Goal: Task Accomplishment & Management: Manage account settings

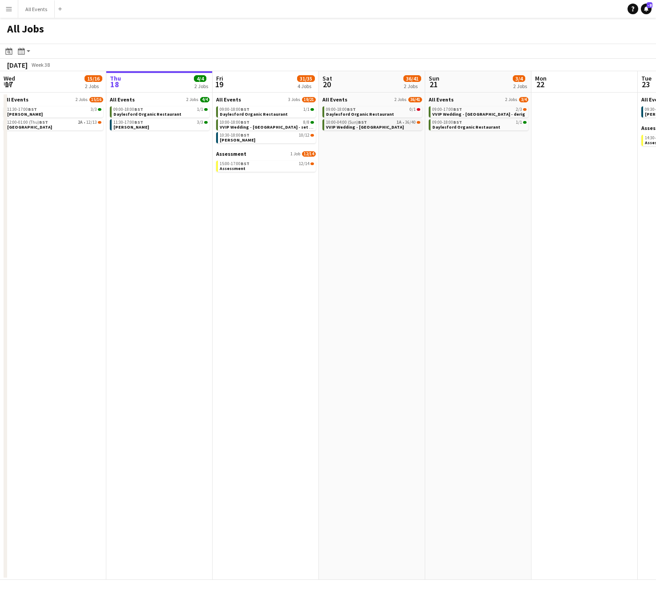
click at [388, 125] on link "10:00-04:00 (Sun) BST 1A • 36/40 VVIP Wedding - Daylesford" at bounding box center [373, 124] width 94 height 10
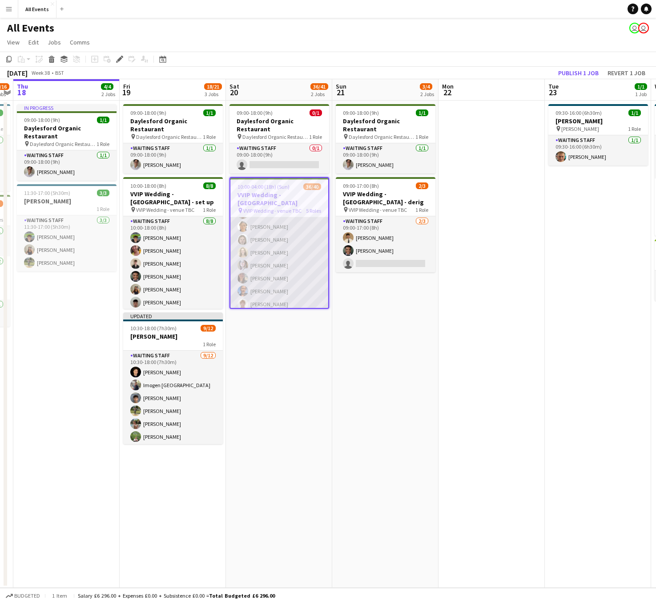
scroll to position [189, 0]
click at [260, 283] on app-card-role "Waiting Staff 1A 17/20 10:00-22:00 (12h) George Long Richard Windsor Eliza Faul…" at bounding box center [279, 211] width 98 height 278
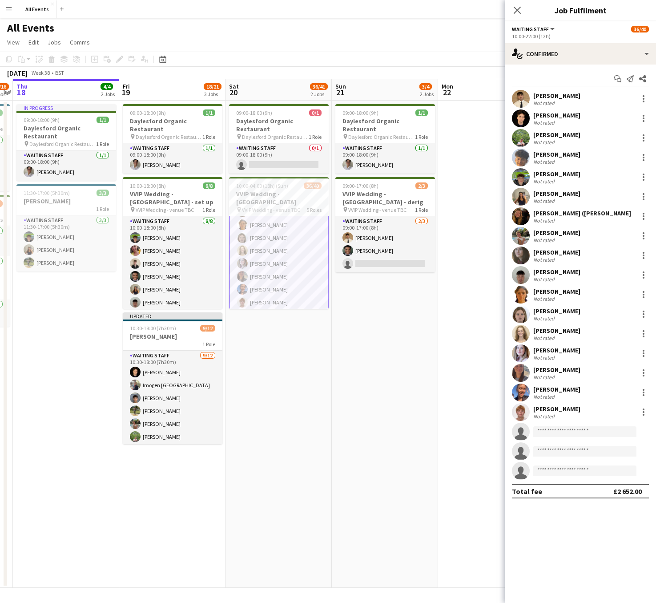
scroll to position [190, 0]
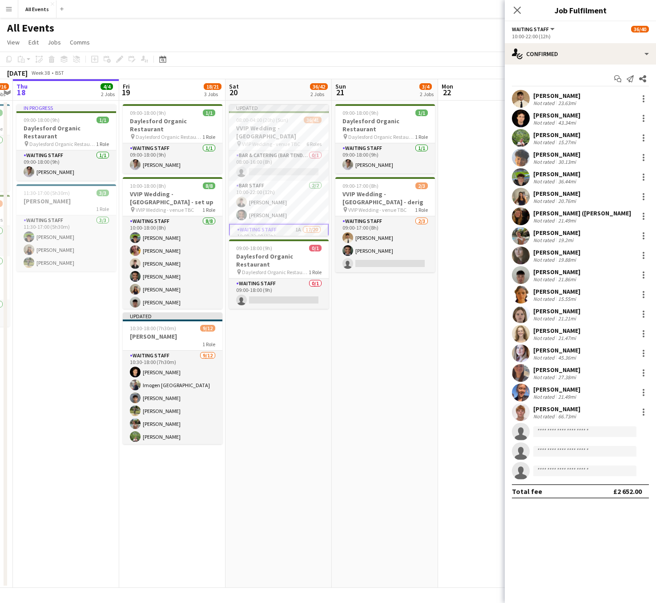
click at [541, 411] on div "[PERSON_NAME]" at bounding box center [556, 409] width 47 height 8
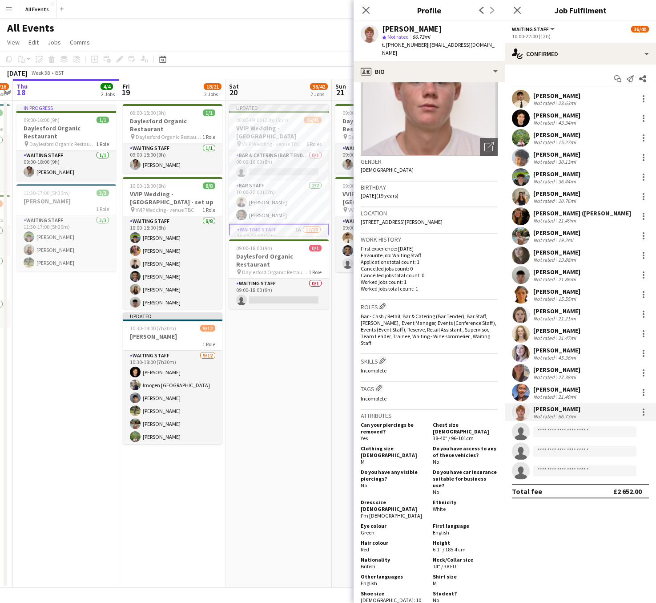
scroll to position [0, 0]
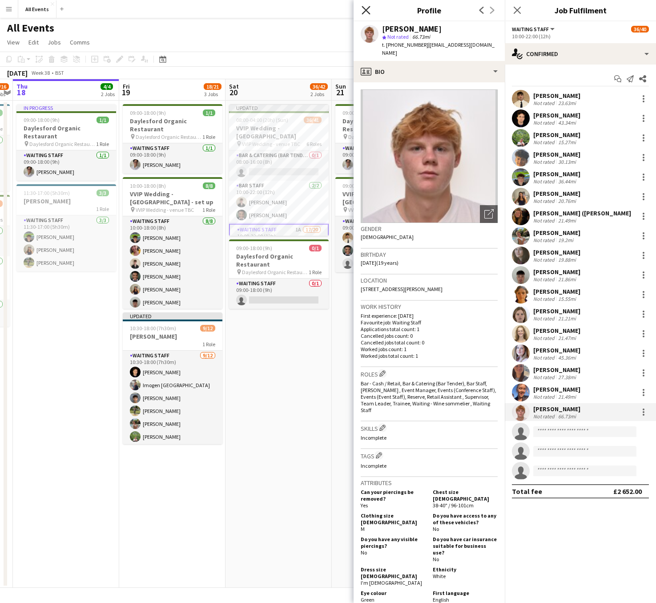
click at [363, 9] on icon "Close pop-in" at bounding box center [366, 10] width 8 height 8
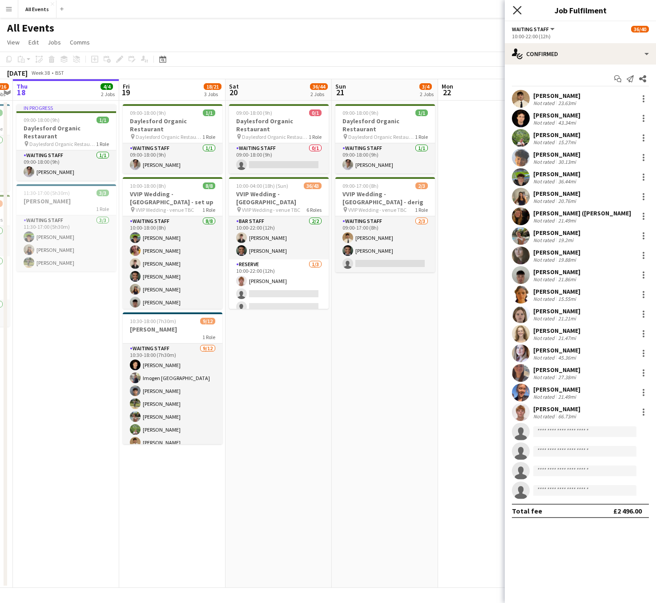
click at [517, 8] on icon "Close pop-in" at bounding box center [517, 10] width 8 height 8
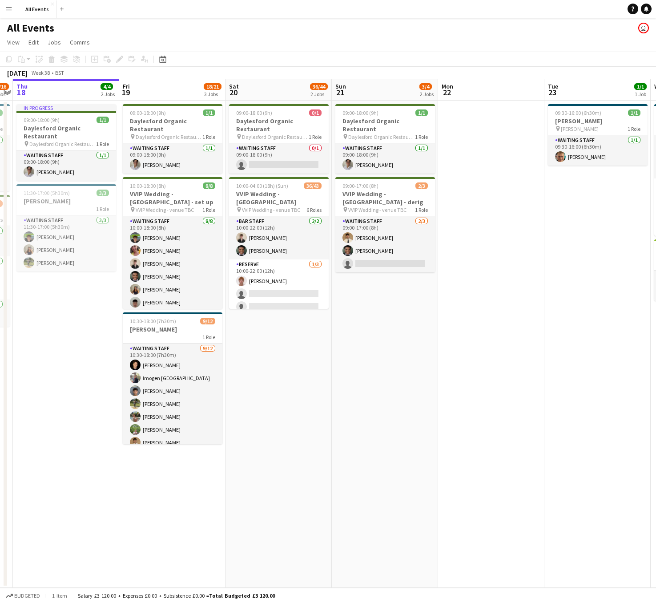
click at [12, 9] on app-icon "Menu" at bounding box center [8, 8] width 7 height 7
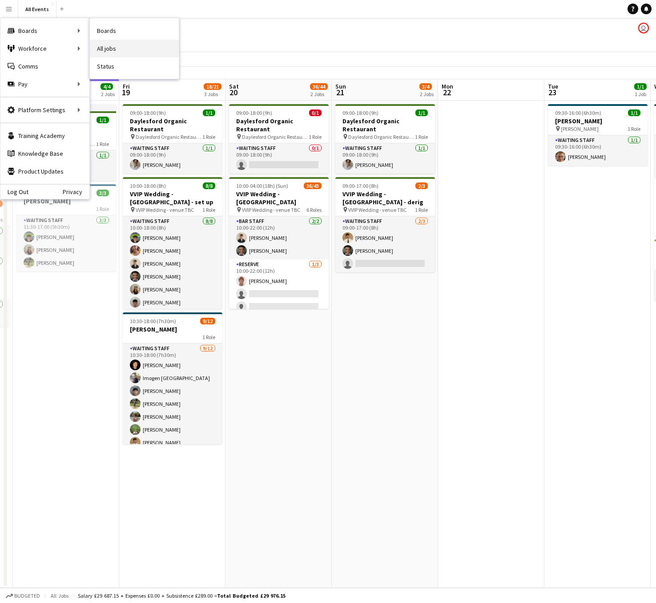
click at [119, 50] on link "All jobs" at bounding box center [134, 49] width 89 height 18
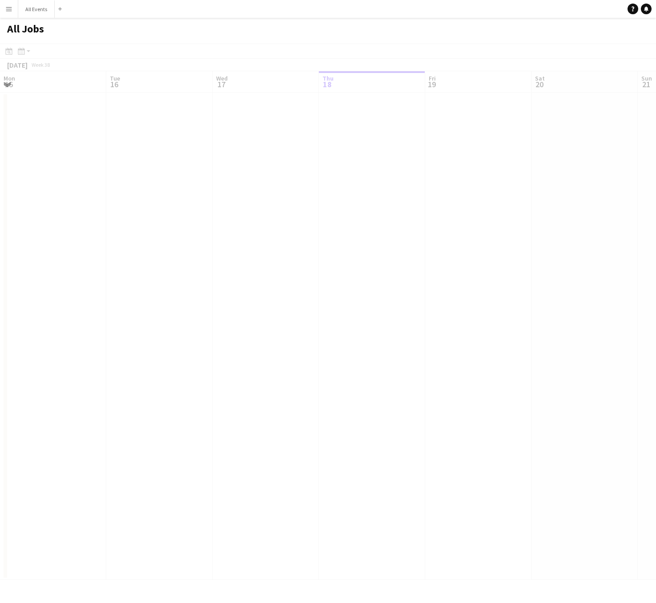
scroll to position [0, 213]
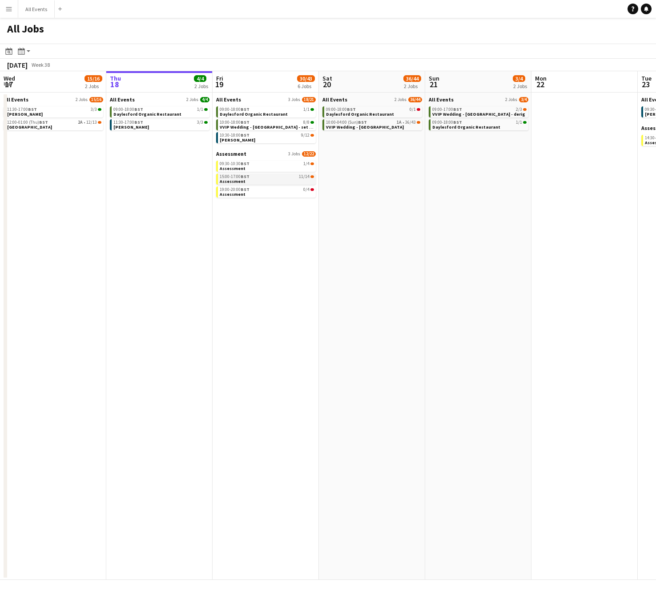
click at [281, 176] on div "15:00-17:00 BST 11/14" at bounding box center [267, 176] width 94 height 4
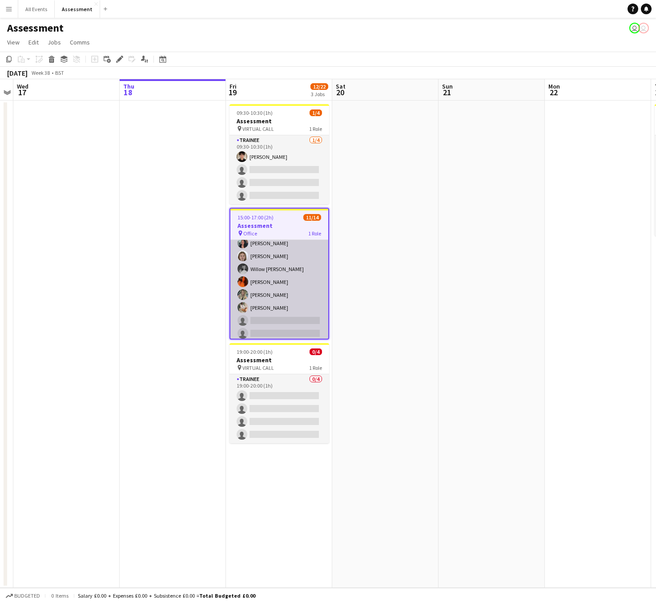
scroll to position [99, 0]
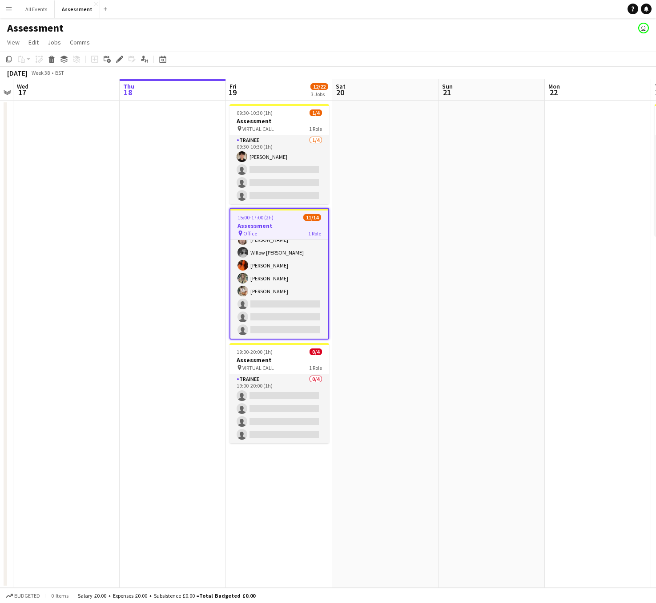
click at [10, 11] on app-icon "Menu" at bounding box center [8, 8] width 7 height 7
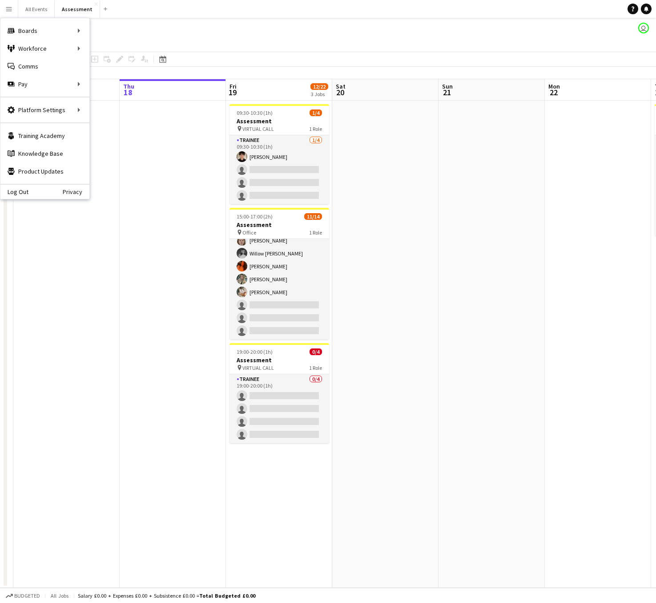
scroll to position [97, 0]
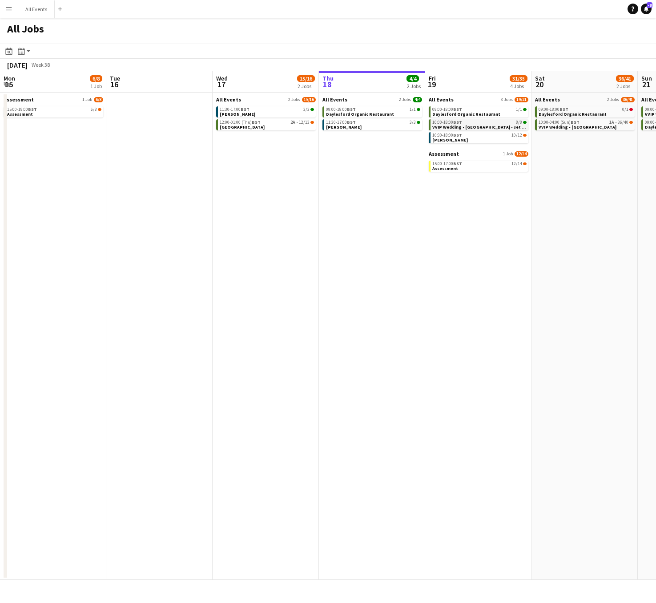
scroll to position [0, 213]
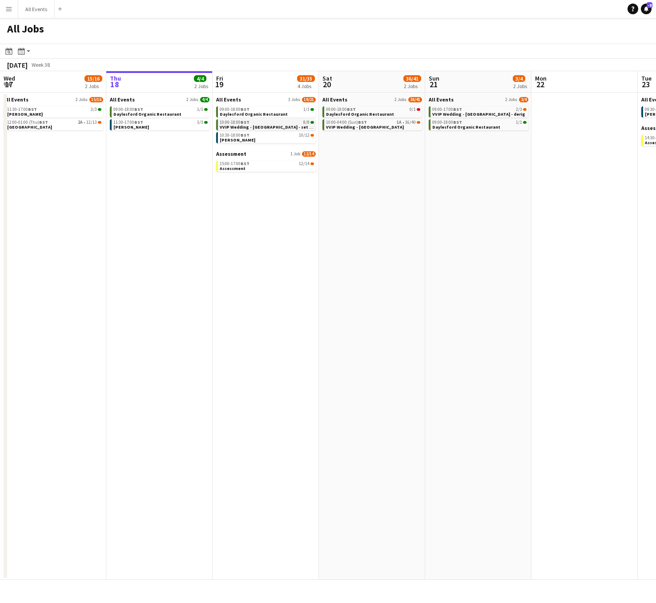
click at [266, 127] on span "VVIP Wedding - Daylesford - set up" at bounding box center [267, 127] width 95 height 6
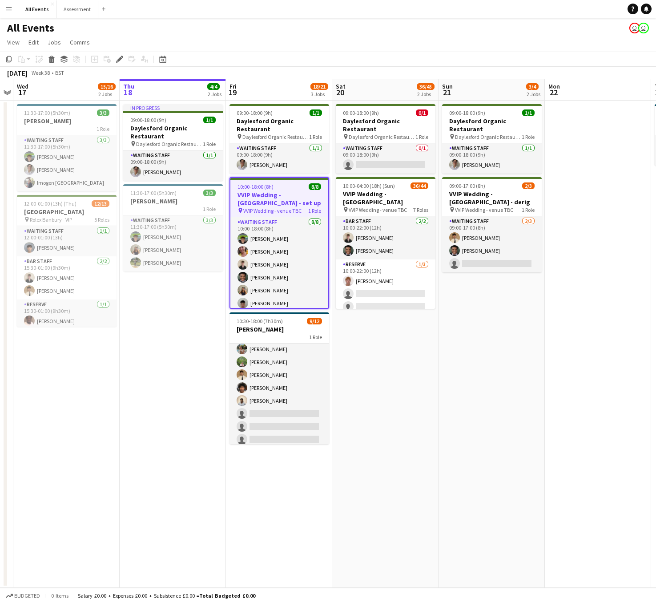
scroll to position [72, 0]
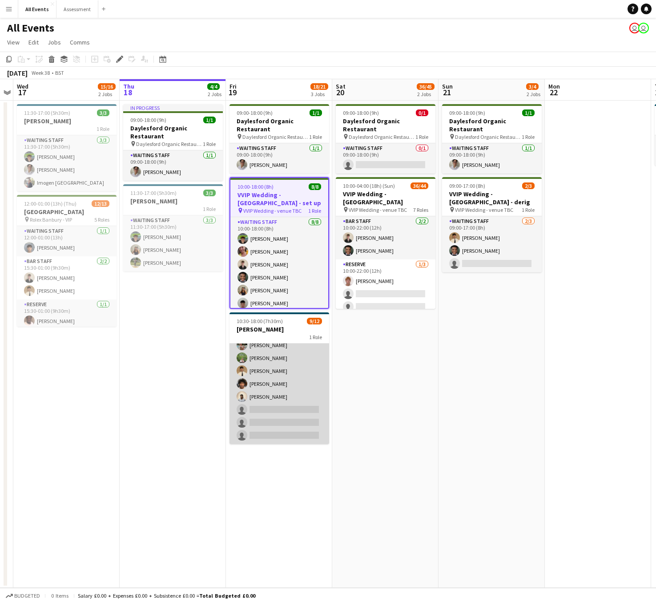
click at [279, 401] on app-card-role "Waiting Staff [DATE] 10:30-18:00 (7h30m) [PERSON_NAME] Imogen Stratford [PERSON…" at bounding box center [280, 358] width 100 height 172
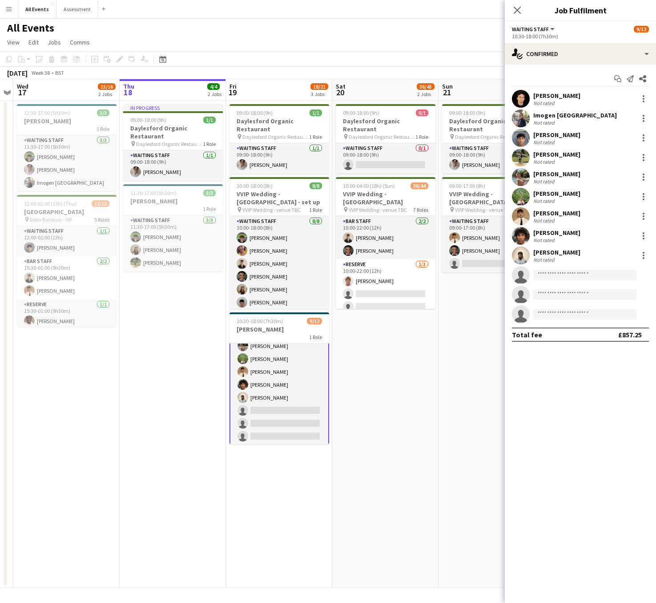
scroll to position [73, 0]
click at [577, 275] on input at bounding box center [584, 275] width 103 height 11
click at [573, 276] on input at bounding box center [584, 275] width 103 height 11
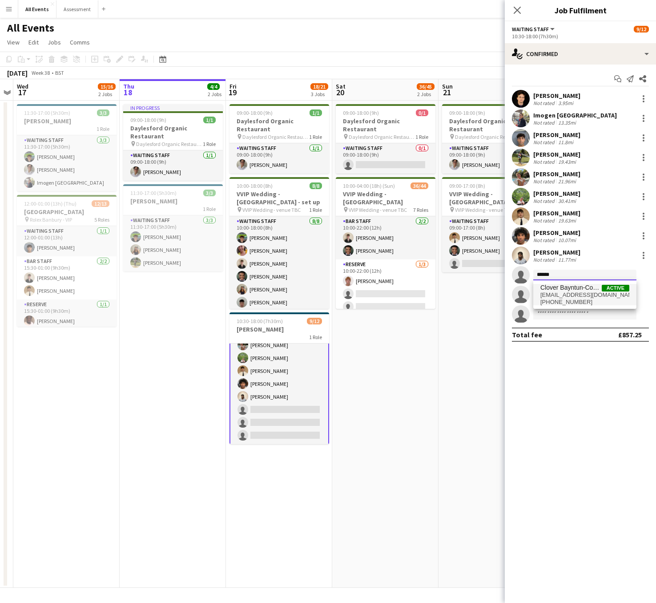
type input "******"
click at [569, 290] on span "Clover Bayntun-Coward" at bounding box center [571, 288] width 61 height 8
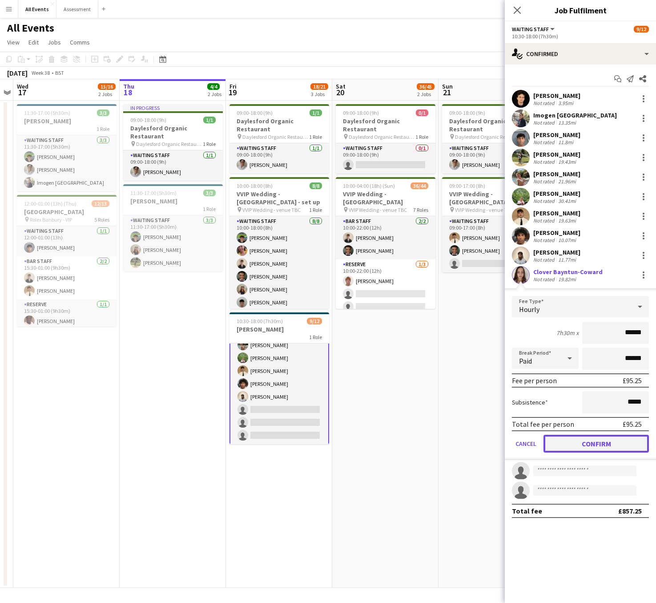
click at [590, 442] on button "Confirm" at bounding box center [596, 444] width 105 height 18
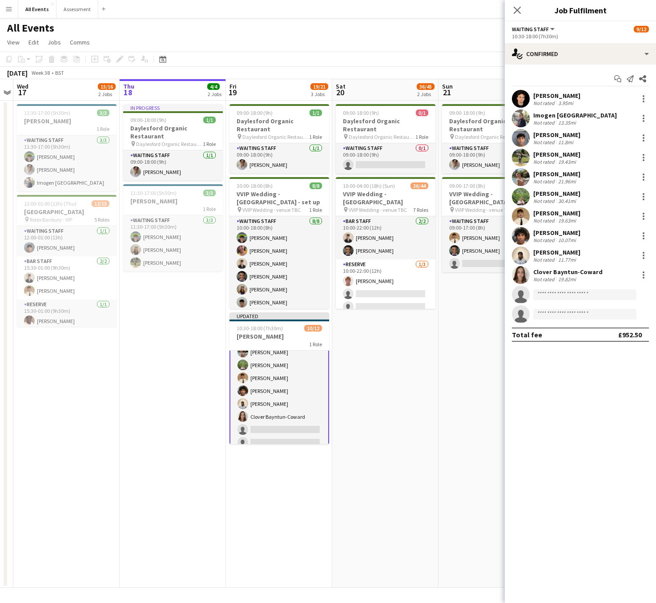
scroll to position [74, 0]
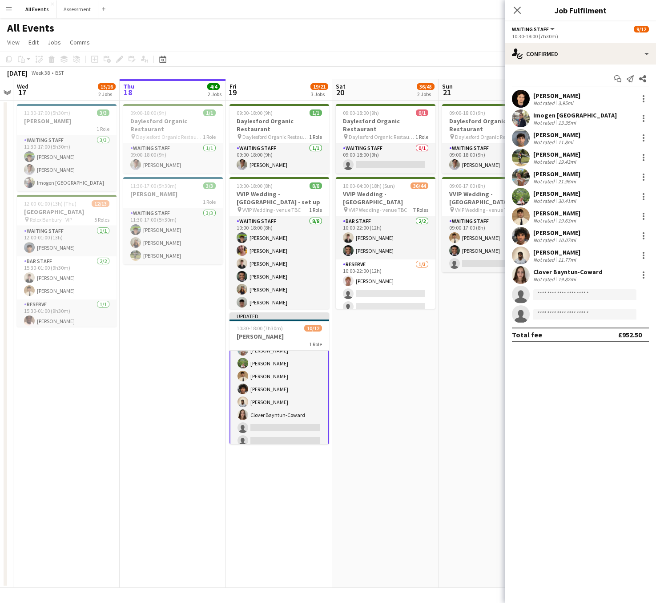
click at [9, 8] on app-icon "Menu" at bounding box center [8, 8] width 7 height 7
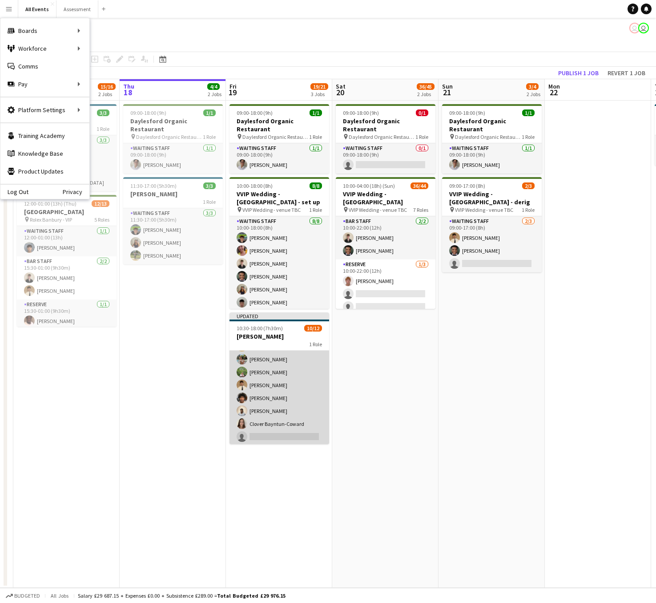
scroll to position [64, 0]
click at [283, 428] on app-card-role "Waiting Staff 10/12 10:30-18:00 (7h30m) Richard Windsor Imogen Stratford Arya F…" at bounding box center [280, 373] width 100 height 172
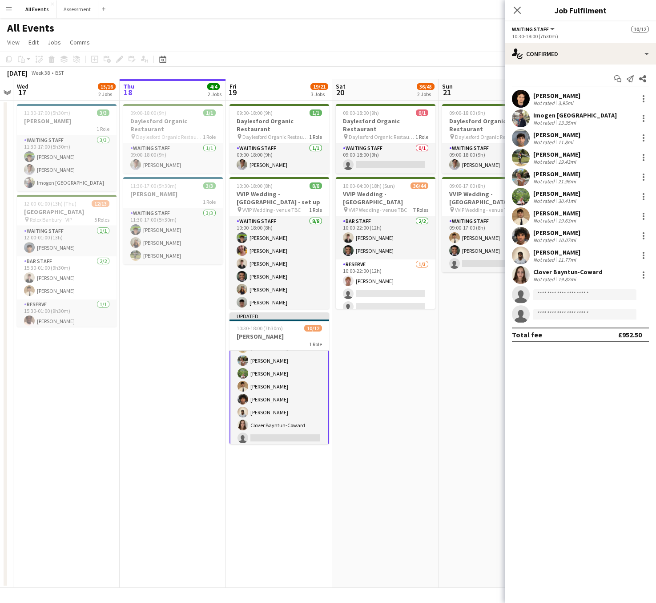
scroll to position [65, 0]
click at [567, 295] on input at bounding box center [584, 294] width 103 height 11
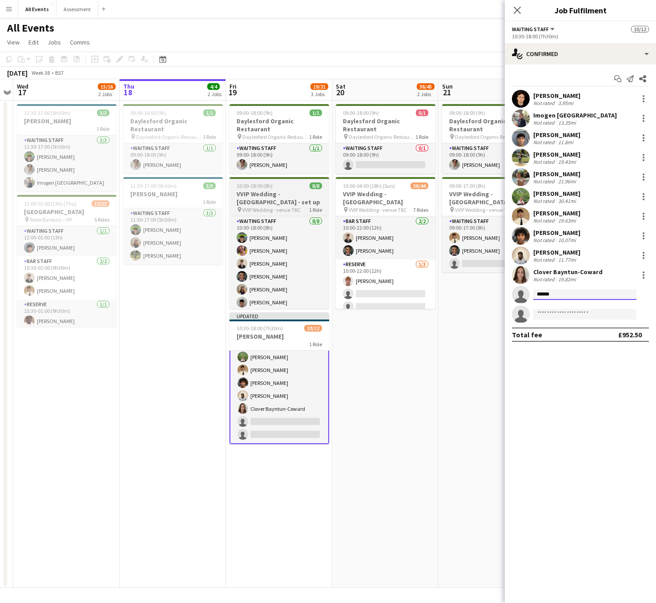
type input "*****"
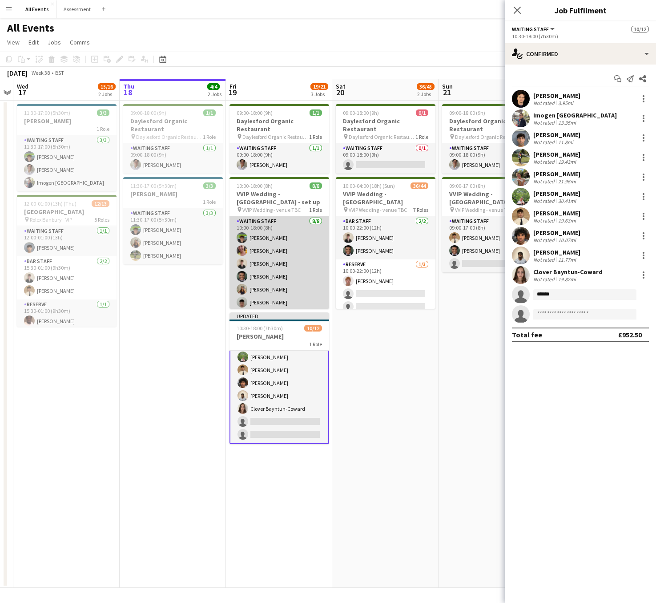
click at [262, 242] on app-card-role "Waiting Staff 8/8 10:00-18:00 (8h) Dominic Loughran Ruth Danieli Benjamin Thomp…" at bounding box center [280, 276] width 100 height 121
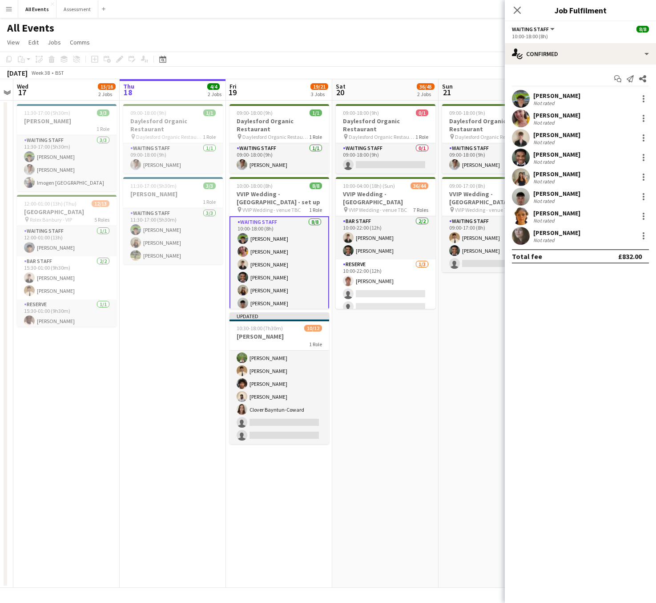
scroll to position [79, 0]
click at [269, 242] on app-card-role "Waiting Staff 8/8 10:00-18:00 (8h) Dominic Loughran Ruth Danieli Benjamin Thomp…" at bounding box center [280, 277] width 100 height 122
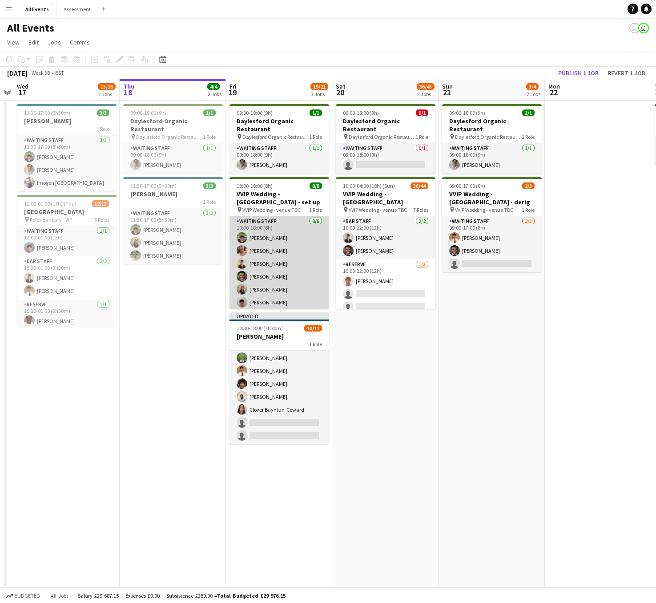
click at [267, 242] on app-card-role "Waiting Staff 8/8 10:00-18:00 (8h) Dominic Loughran Ruth Danieli Benjamin Thomp…" at bounding box center [280, 276] width 100 height 121
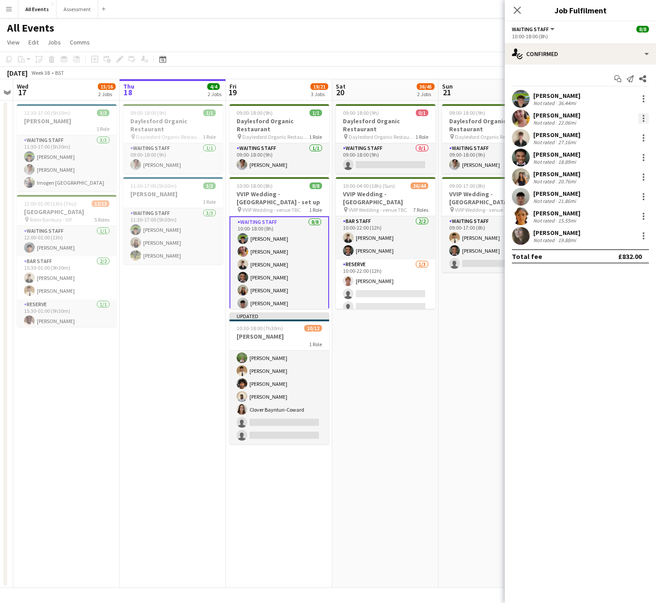
click at [646, 120] on div at bounding box center [643, 118] width 11 height 11
click at [607, 224] on span "Remove" at bounding box center [600, 220] width 27 height 8
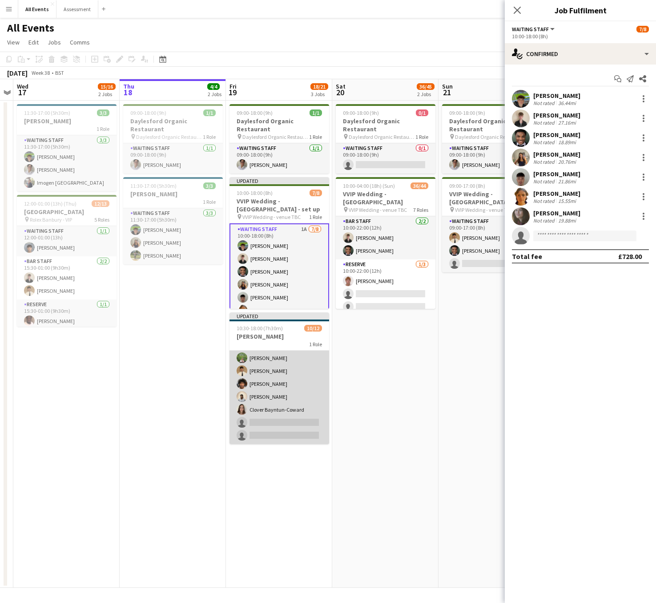
click at [263, 413] on app-card-role "Waiting Staff 10/12 10:30-18:00 (7h30m) Richard Windsor Imogen Stratford Arya F…" at bounding box center [280, 358] width 100 height 172
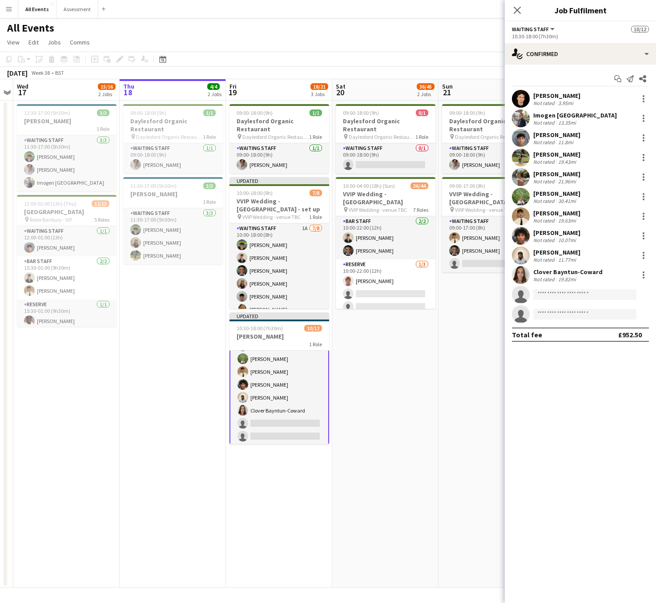
scroll to position [80, 0]
click at [551, 296] on input at bounding box center [584, 294] width 103 height 11
type input "****"
click at [585, 313] on span "Busy with another job on All Events." at bounding box center [585, 315] width 89 height 8
click at [559, 295] on input at bounding box center [584, 294] width 103 height 11
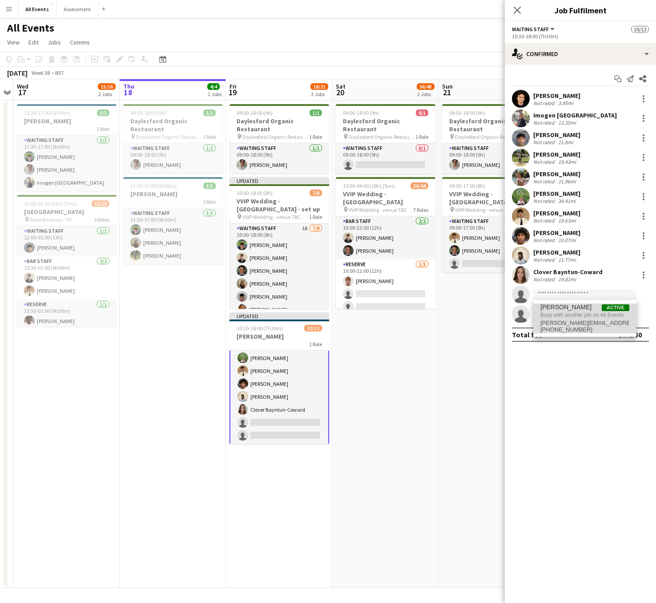
click at [573, 311] on span "[PERSON_NAME]" at bounding box center [566, 307] width 51 height 8
click at [460, 303] on app-date-cell "09:00-18:00 (9h) 1/1 Daylesford Organic Restaurant pin Daylesford Organic Resta…" at bounding box center [492, 344] width 106 height 487
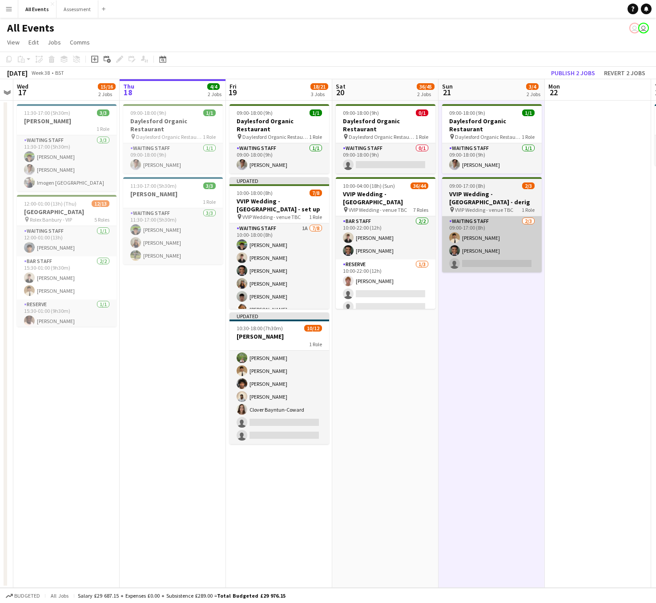
scroll to position [79, 0]
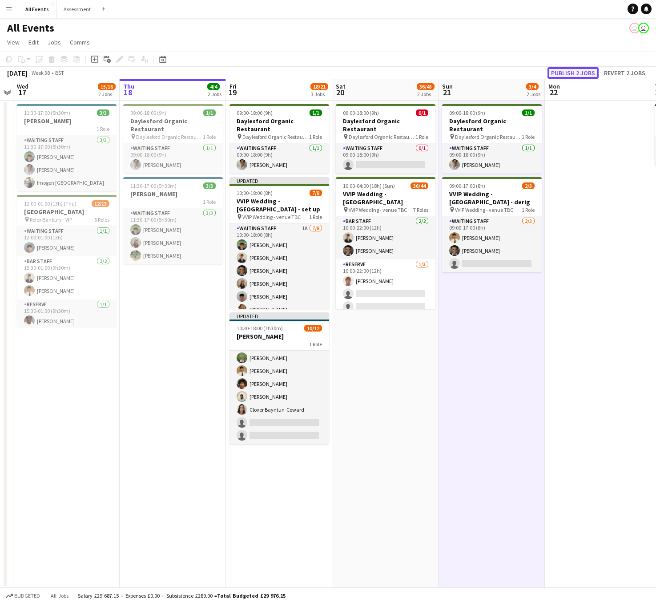
click at [572, 73] on button "Publish 2 jobs" at bounding box center [573, 73] width 51 height 12
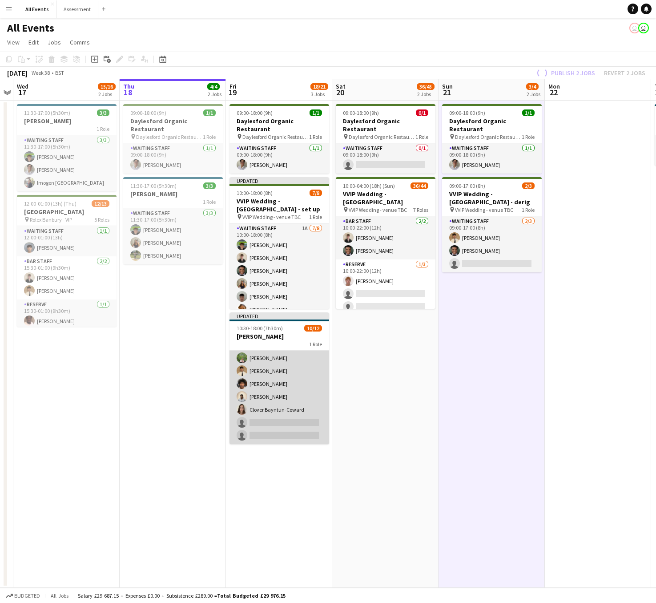
scroll to position [72, 0]
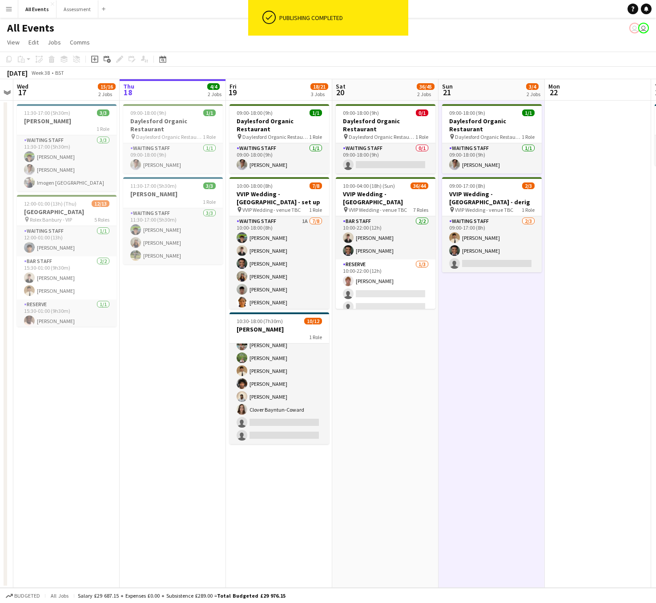
drag, startPoint x: 295, startPoint y: 283, endPoint x: 544, endPoint y: 283, distance: 249.6
click at [295, 283] on app-card-role "Waiting Staff 1A [DATE] 10:00-18:00 (8h) [PERSON_NAME] [PERSON_NAME] [PERSON_NA…" at bounding box center [280, 276] width 100 height 121
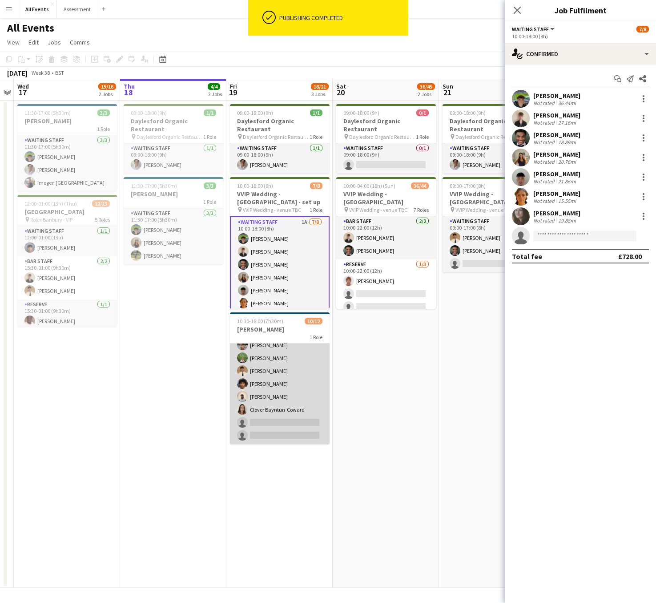
click at [292, 420] on app-card-role "Waiting Staff 10/12 10:30-18:00 (7h30m) Richard Windsor Imogen Stratford Arya F…" at bounding box center [280, 358] width 100 height 172
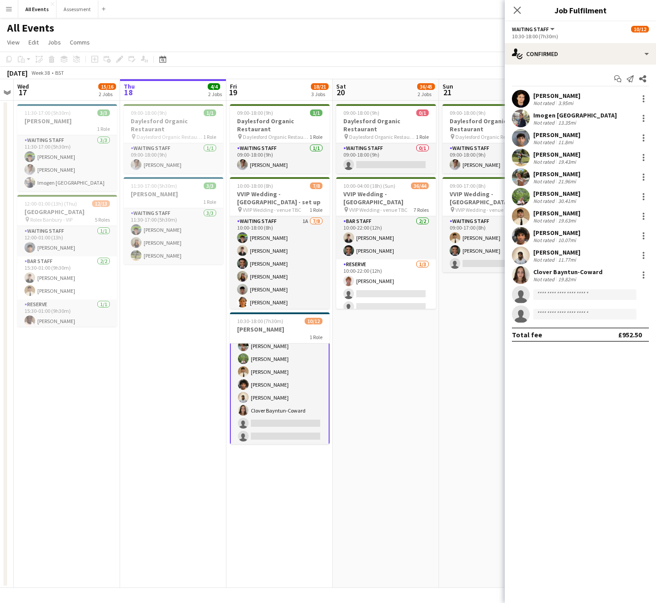
scroll to position [73, 0]
click at [562, 295] on input at bounding box center [584, 294] width 103 height 11
type input "****"
click at [596, 316] on span "ruth.danieli@hotmail.it" at bounding box center [585, 314] width 89 height 7
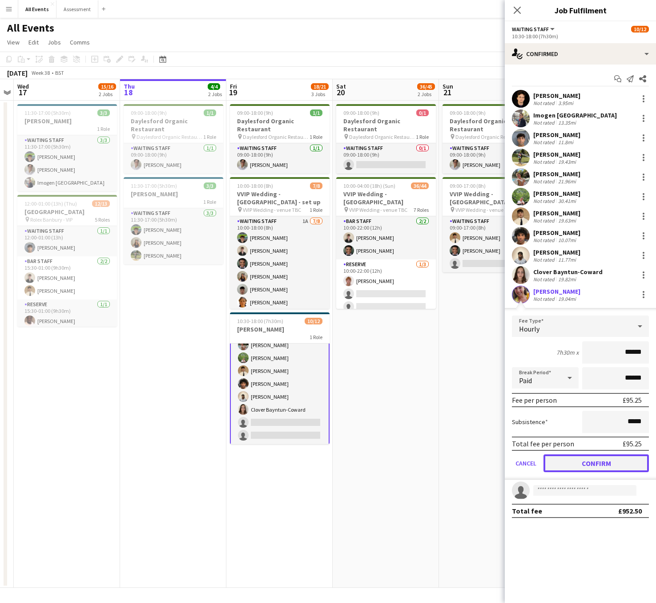
click at [595, 465] on button "Confirm" at bounding box center [596, 463] width 105 height 18
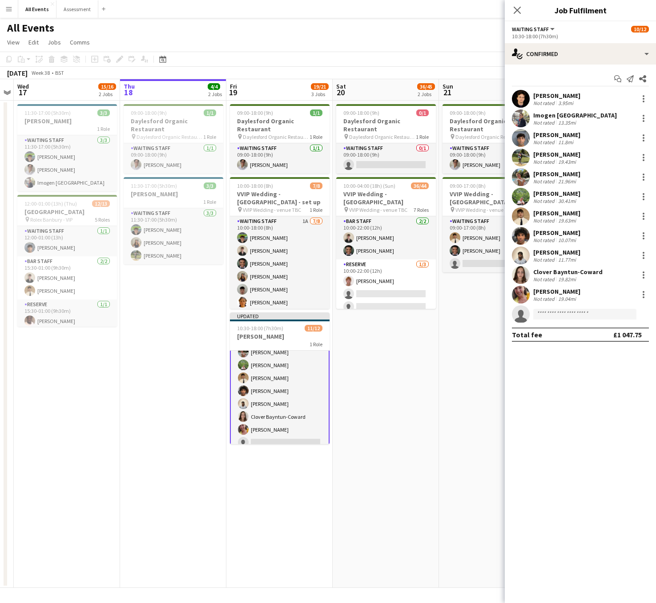
click at [452, 331] on app-date-cell "09:00-18:00 (9h) 1/1 Daylesford Organic Restaurant pin Daylesford Organic Resta…" at bounding box center [492, 344] width 106 height 487
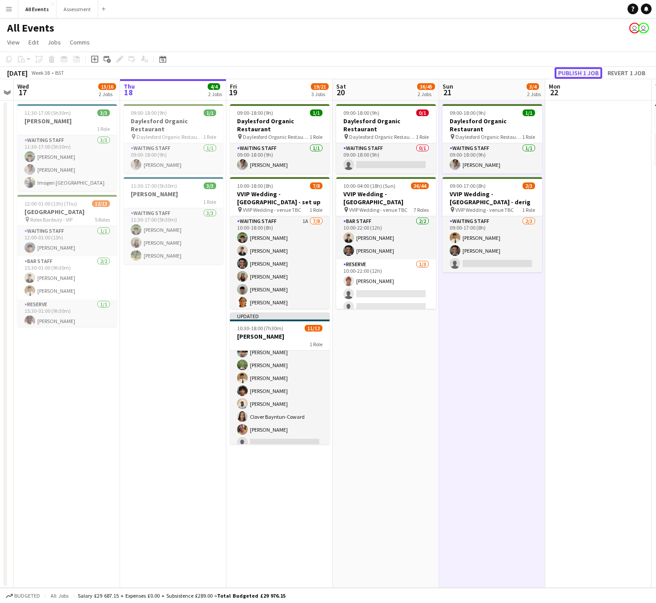
click at [573, 70] on button "Publish 1 job" at bounding box center [579, 73] width 48 height 12
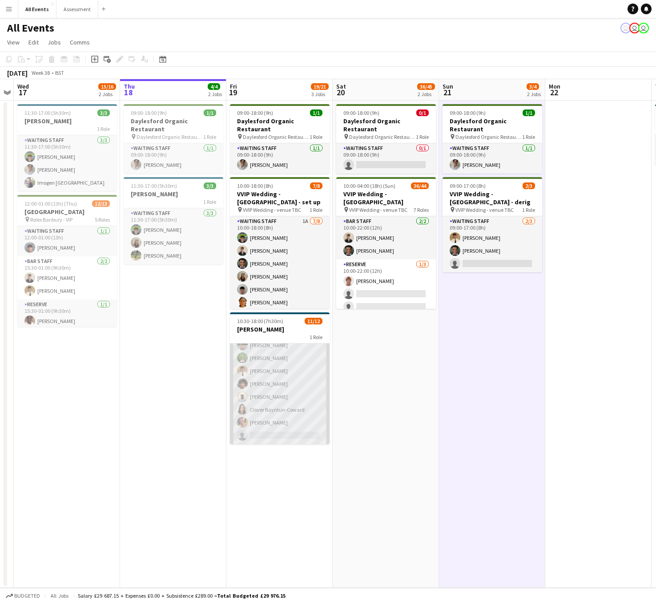
click at [298, 388] on app-card-role "Waiting Staff 11/12 10:30-18:00 (7h30m) Richard Windsor Imogen Stratford Arya F…" at bounding box center [280, 358] width 100 height 172
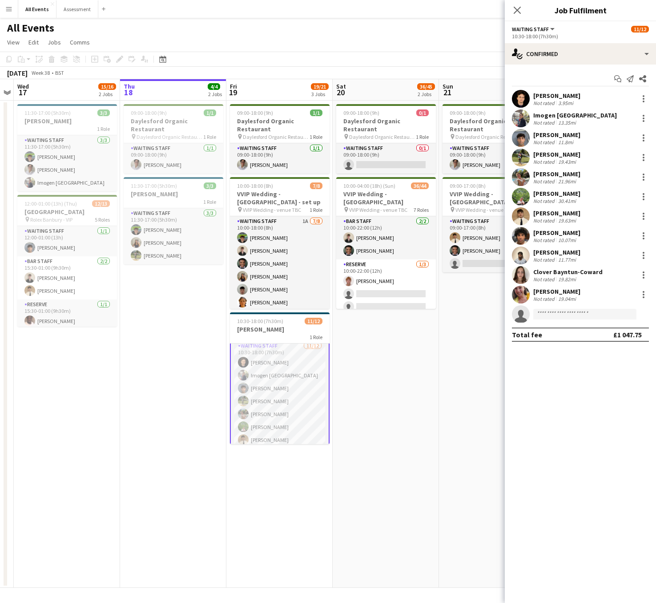
scroll to position [0, 0]
click at [307, 343] on app-card-role "Waiting Staff 11/12 10:30-18:00 (7h30m) Richard Windsor Imogen Stratford Arya F…" at bounding box center [280, 430] width 100 height 174
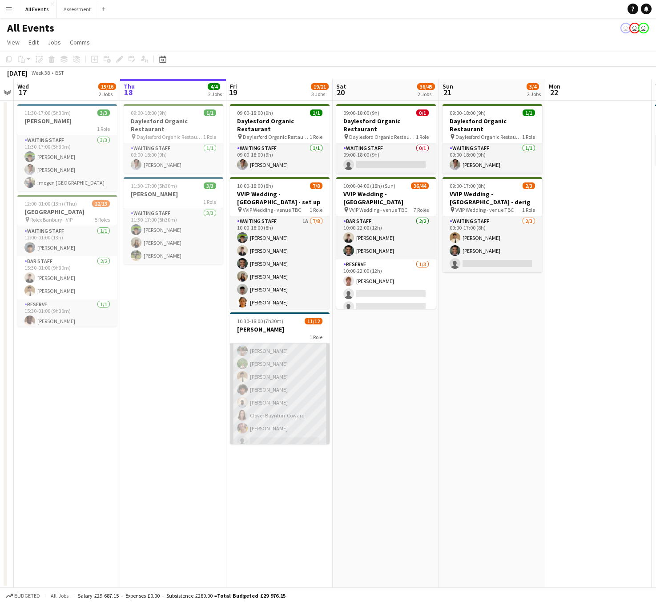
scroll to position [72, 0]
click at [282, 428] on app-card-role "Waiting Staff 11/12 10:30-18:00 (7h30m) Richard Windsor Imogen Stratford Arya F…" at bounding box center [280, 358] width 100 height 172
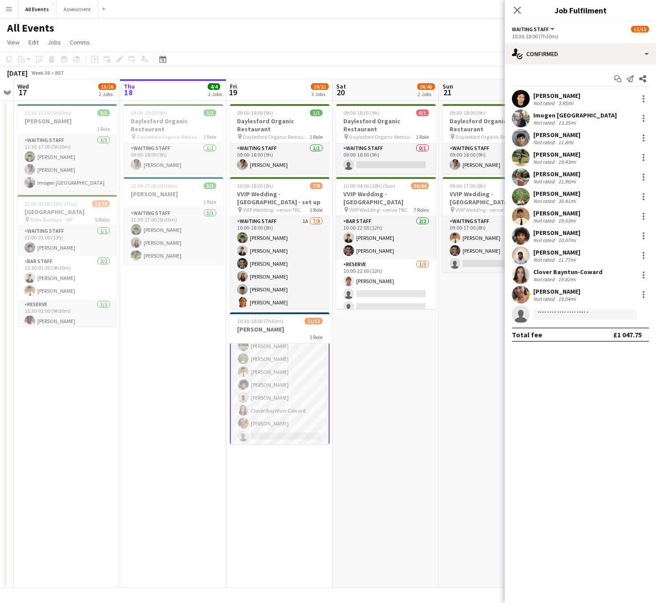
scroll to position [73, 0]
click at [563, 311] on input at bounding box center [584, 314] width 103 height 11
type input "****"
click at [557, 315] on input "****" at bounding box center [584, 314] width 103 height 11
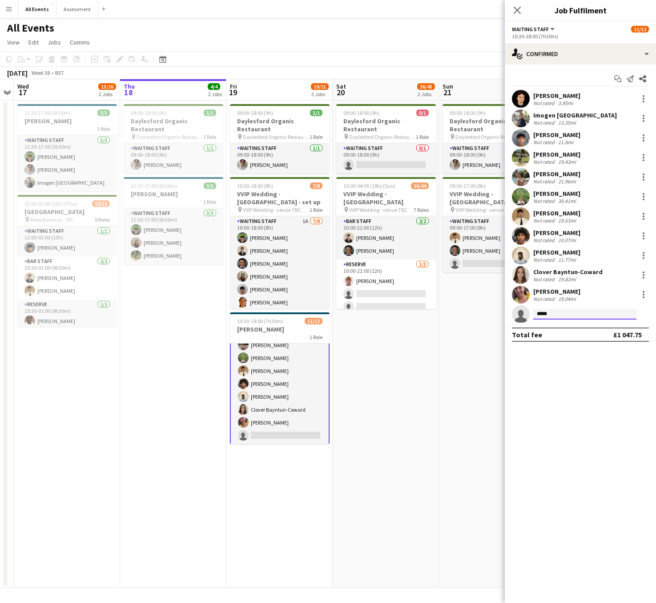
click at [565, 313] on input "****" at bounding box center [584, 314] width 103 height 11
drag, startPoint x: 562, startPoint y: 315, endPoint x: 515, endPoint y: 316, distance: 46.7
click at [515, 316] on app-invite-slot "single-neutral-actions ****" at bounding box center [580, 314] width 151 height 18
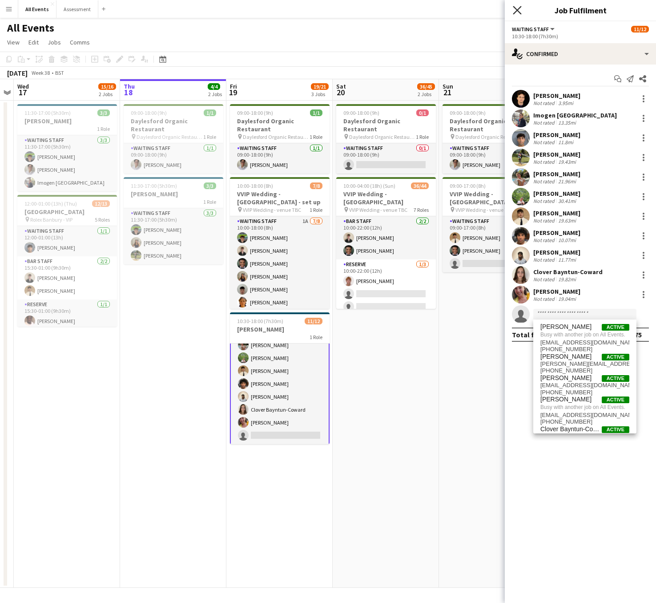
click at [514, 10] on icon "Close pop-in" at bounding box center [517, 10] width 8 height 8
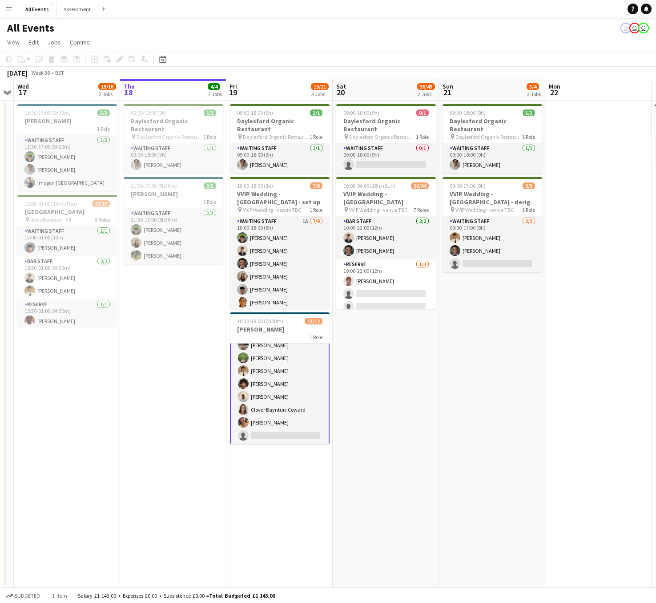
click at [278, 426] on app-card-role "Waiting Staff 11/12 10:30-18:00 (7h30m) Richard Windsor Imogen Stratford Arya F…" at bounding box center [280, 358] width 100 height 174
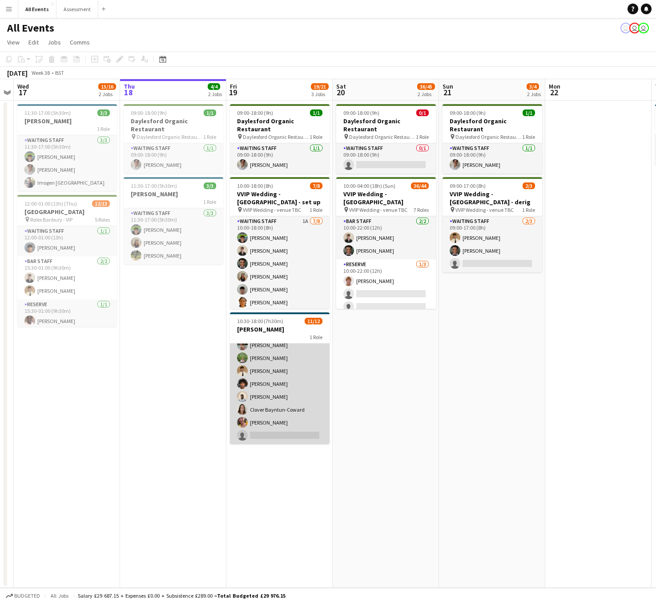
click at [280, 426] on app-card-role "Waiting Staff 11/12 10:30-18:00 (7h30m) Richard Windsor Imogen Stratford Arya F…" at bounding box center [280, 358] width 100 height 172
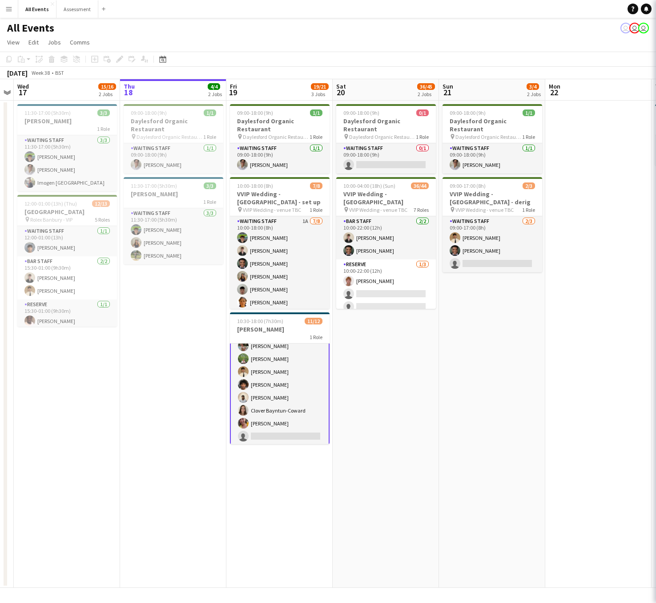
scroll to position [73, 0]
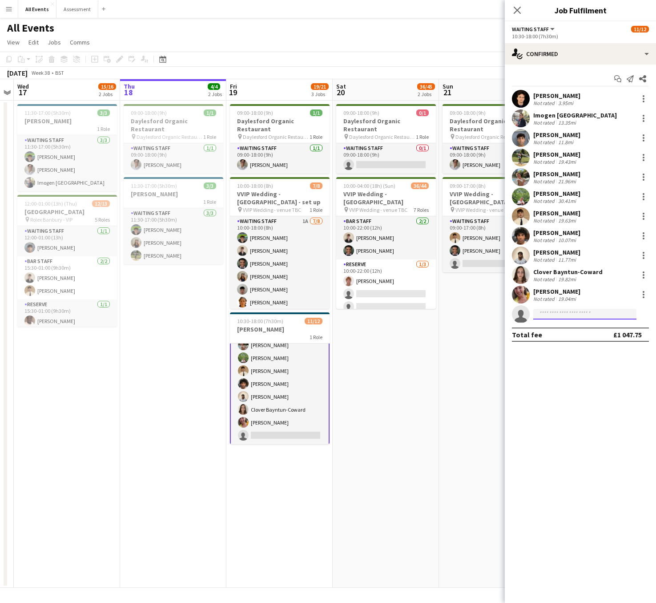
click at [574, 315] on input at bounding box center [584, 314] width 103 height 11
type input "*"
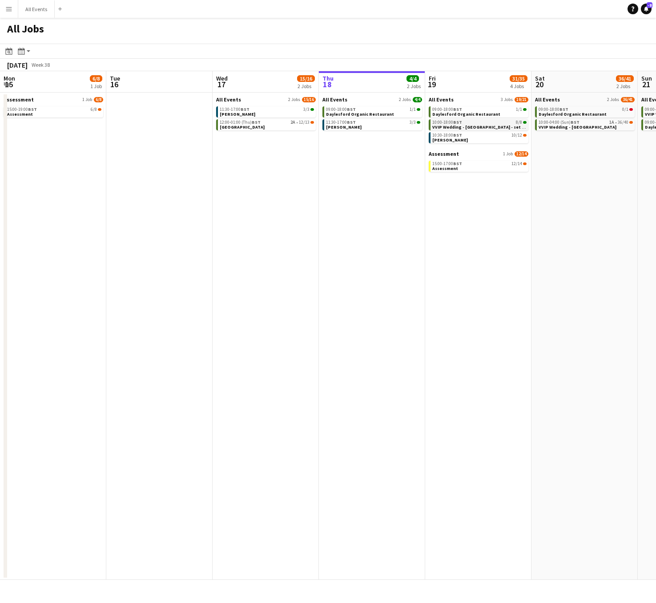
scroll to position [0, 213]
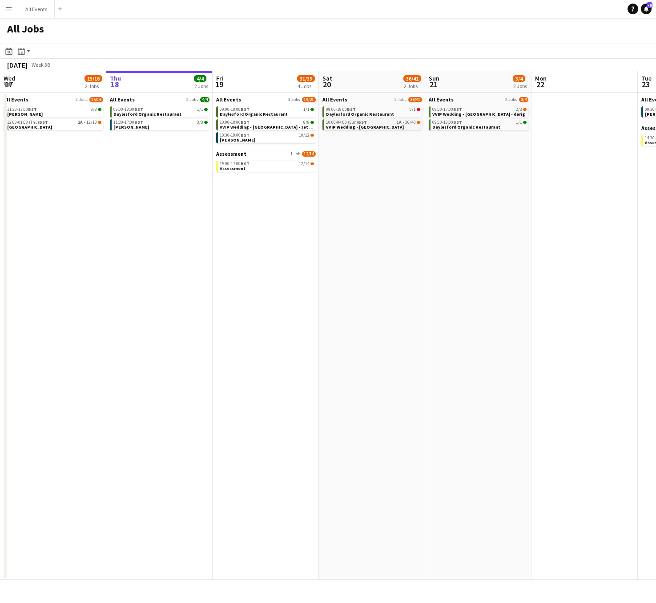
click at [385, 125] on link "10:00-04:00 (Sun) BST 1A • 36/40 VVIP Wedding - [GEOGRAPHIC_DATA]" at bounding box center [373, 124] width 94 height 10
click at [161, 128] on link "11:30-17:00 BST 3/3 [PERSON_NAME]" at bounding box center [160, 124] width 94 height 10
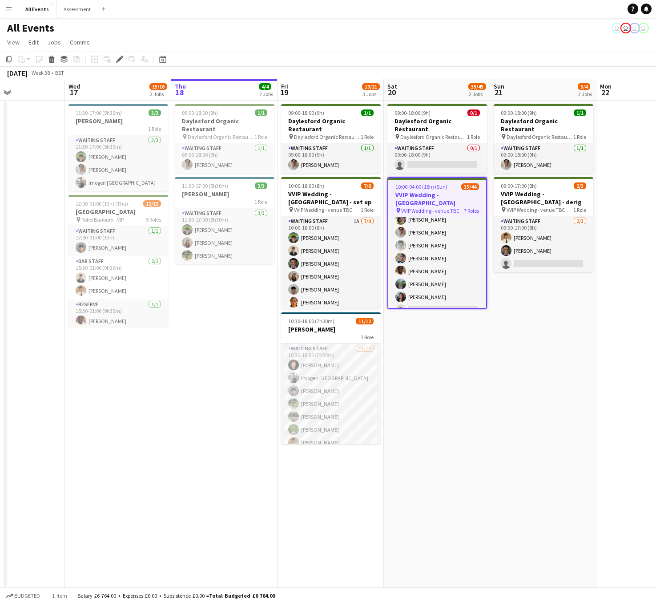
scroll to position [0, 250]
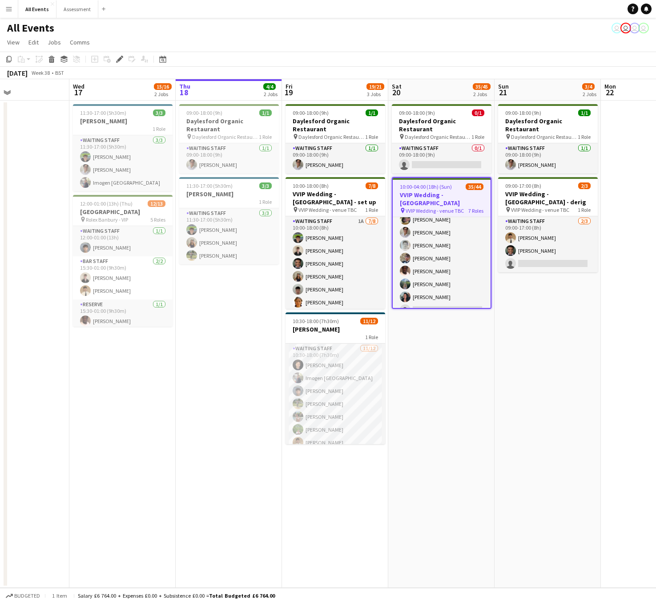
drag, startPoint x: 374, startPoint y: 350, endPoint x: 536, endPoint y: 373, distance: 164.0
click at [536, 373] on app-calendar-viewport "Sun 14 3/3 1 Job Mon 15 Tue 16 Wed 17 15/16 2 Jobs Thu 18 4/4 2 Jobs Fri 19 19/…" at bounding box center [328, 333] width 656 height 509
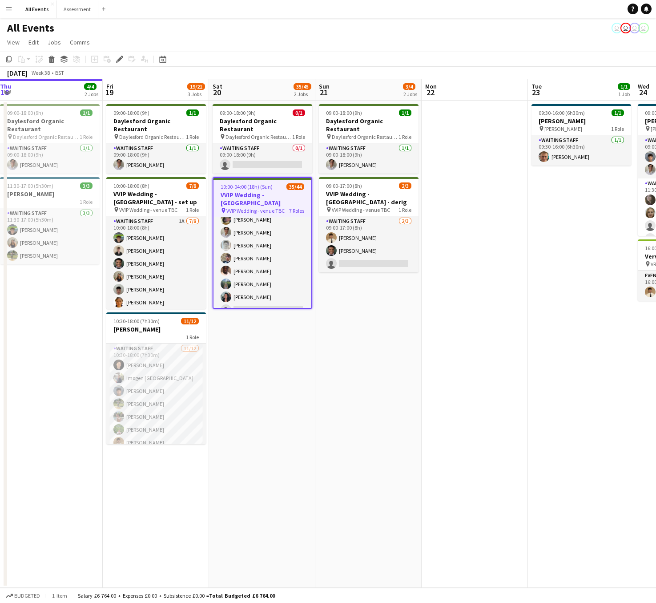
drag, startPoint x: 507, startPoint y: 350, endPoint x: 349, endPoint y: 355, distance: 157.6
click at [349, 355] on app-calendar-viewport "Sun 14 3/3 1 Job Mon 15 Tue 16 Wed 17 15/16 2 Jobs Thu 18 4/4 2 Jobs Fri 19 19/…" at bounding box center [328, 333] width 656 height 509
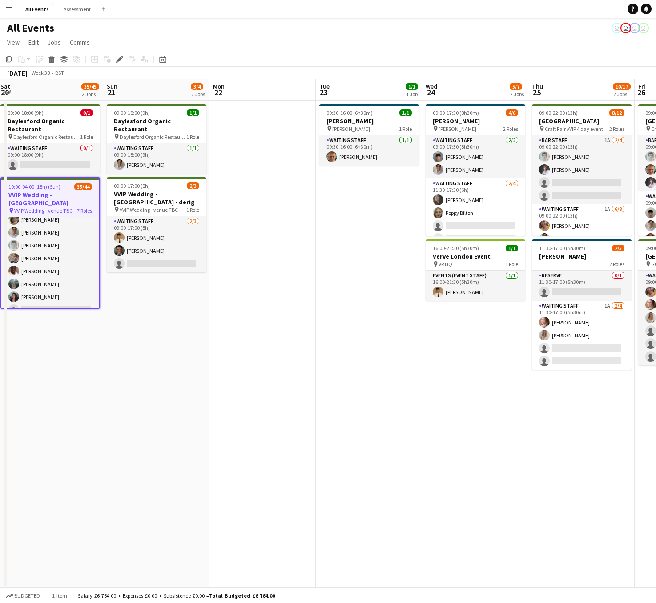
drag, startPoint x: 583, startPoint y: 256, endPoint x: 377, endPoint y: 272, distance: 206.2
click at [377, 272] on app-calendar-viewport "Tue 16 Wed 17 15/16 2 Jobs Thu 18 4/4 2 Jobs Fri 19 19/21 3 Jobs Sat 20 35/45 2…" at bounding box center [328, 333] width 656 height 509
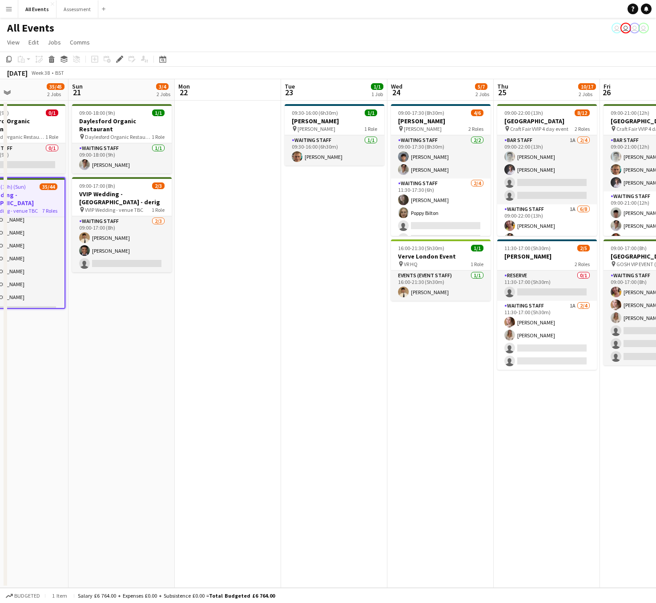
scroll to position [0, 254]
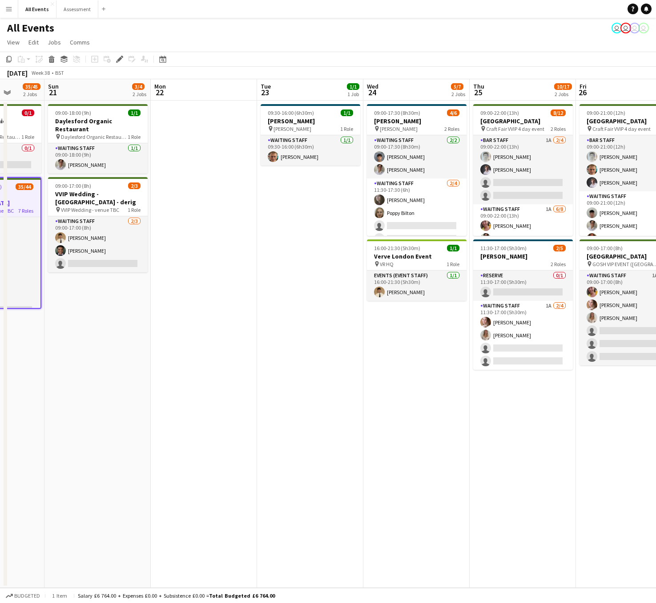
drag, startPoint x: 508, startPoint y: 330, endPoint x: 449, endPoint y: 334, distance: 58.9
click at [449, 334] on app-calendar-viewport "Thu 18 4/4 2 Jobs Fri 19 19/21 3 Jobs Sat 20 35/45 2 Jobs Sun 21 3/4 2 Jobs Mon…" at bounding box center [328, 333] width 656 height 509
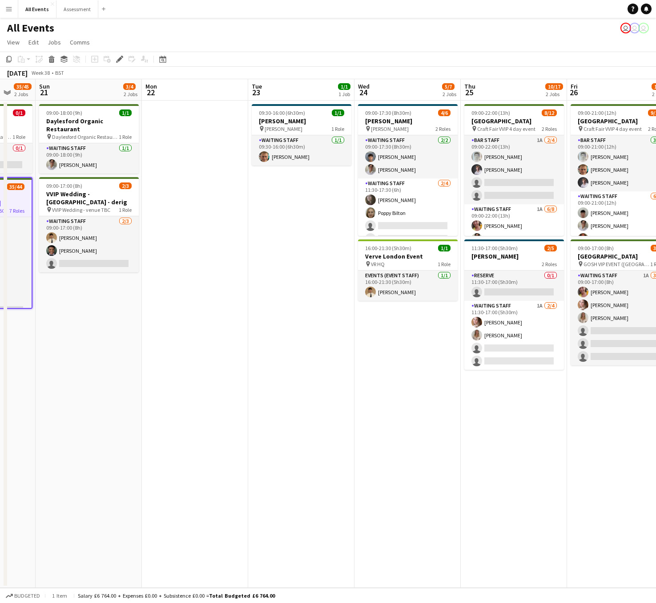
scroll to position [0, 257]
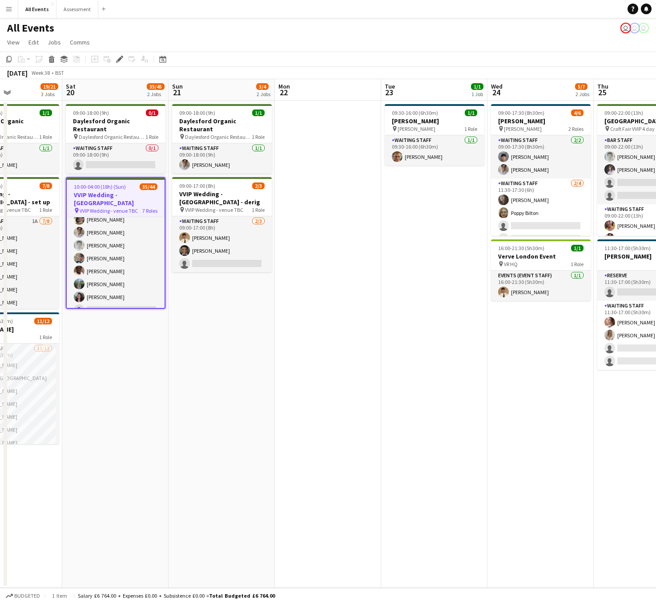
drag, startPoint x: 464, startPoint y: 388, endPoint x: 734, endPoint y: 372, distance: 270.5
click at [656, 372] on html "Menu Boards Boards Boards All jobs Status Workforce Workforce My Workforce Recr…" at bounding box center [328, 301] width 656 height 603
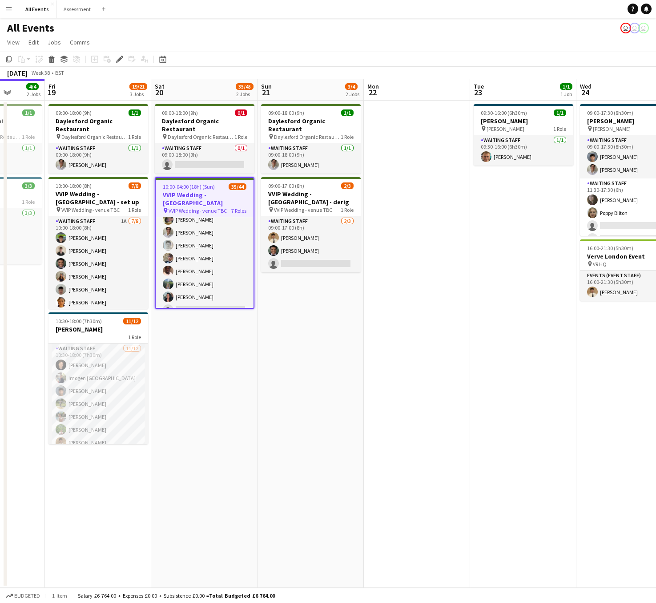
scroll to position [0, 192]
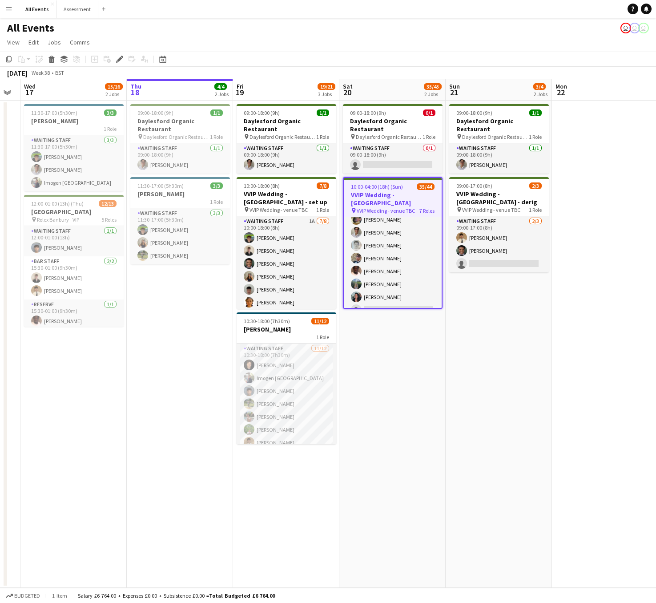
drag, startPoint x: 380, startPoint y: 380, endPoint x: 699, endPoint y: 373, distance: 319.1
click at [656, 373] on html "Menu Boards Boards Boards All jobs Status Workforce Workforce My Workforce Recr…" at bounding box center [328, 301] width 656 height 603
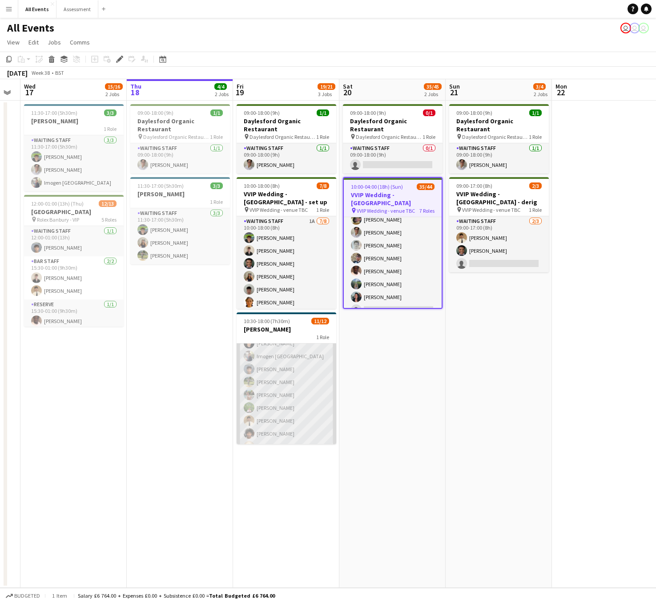
scroll to position [72, 0]
click at [282, 425] on app-card-role "Waiting Staff 11/12 10:30-18:00 (7h30m) Richard Windsor Imogen Stratford Arya F…" at bounding box center [287, 358] width 100 height 172
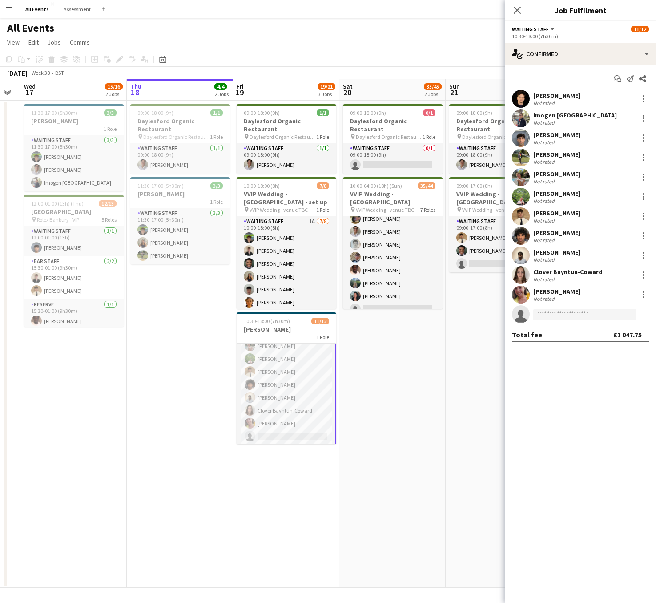
scroll to position [73, 0]
click at [548, 317] on input at bounding box center [584, 314] width 103 height 11
type input "*"
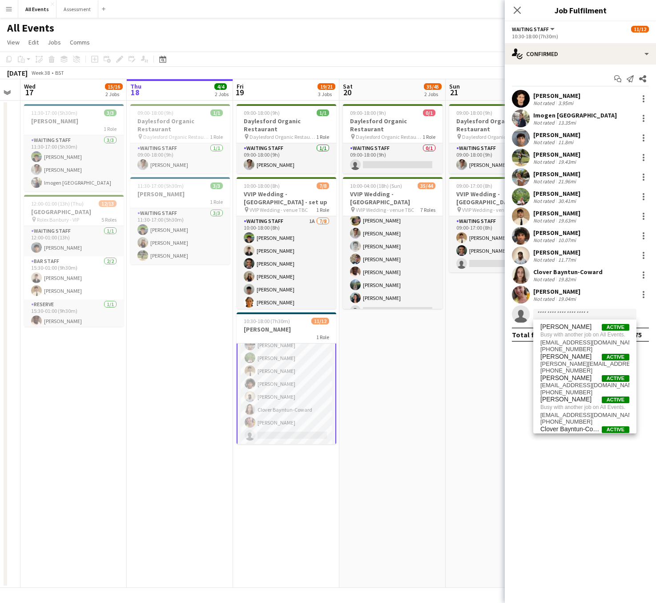
click at [10, 8] on app-icon "Menu" at bounding box center [8, 8] width 7 height 7
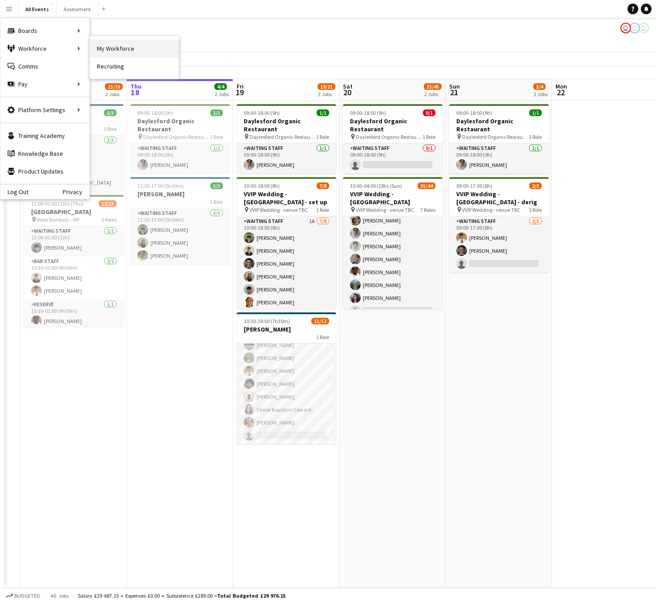
click at [118, 47] on link "My Workforce" at bounding box center [134, 49] width 89 height 18
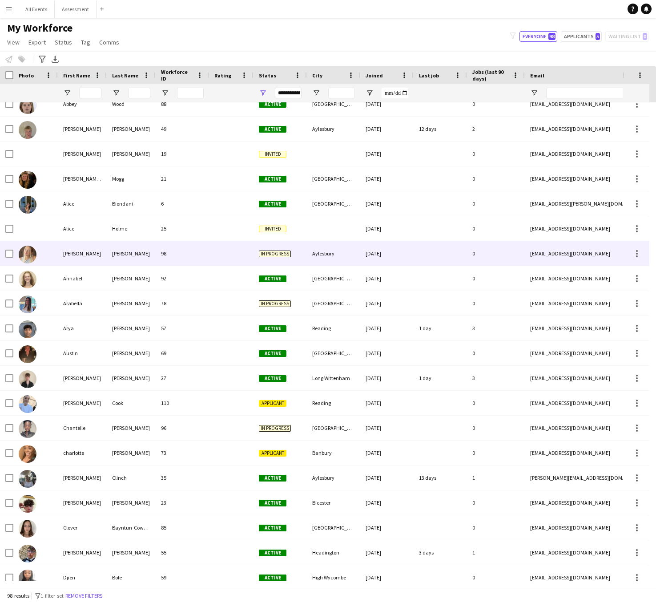
scroll to position [21, 0]
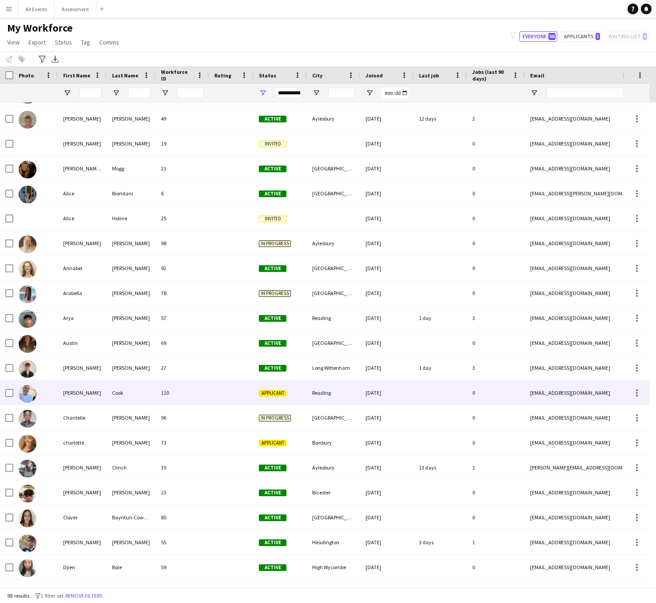
click at [275, 393] on span "Applicant" at bounding box center [273, 393] width 28 height 7
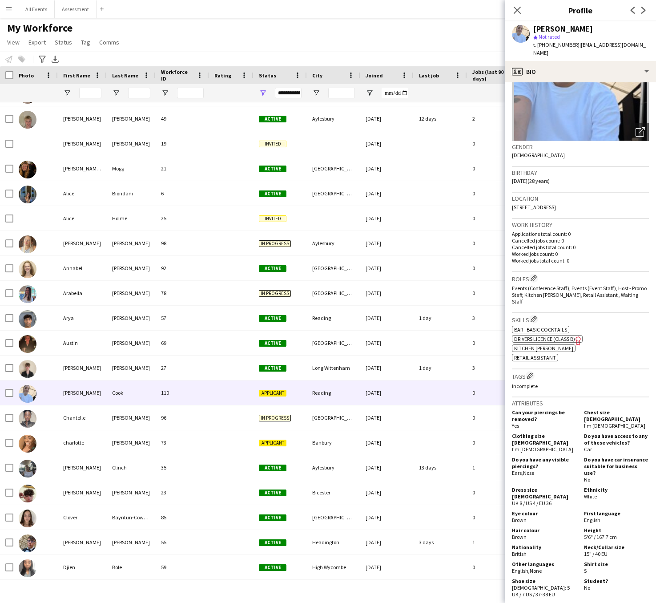
scroll to position [295, 0]
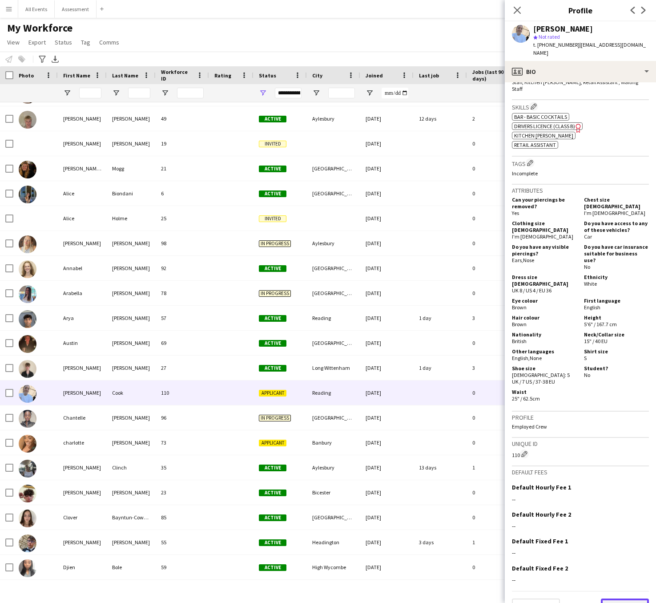
click at [608, 598] on button "Next" at bounding box center [625, 607] width 48 height 18
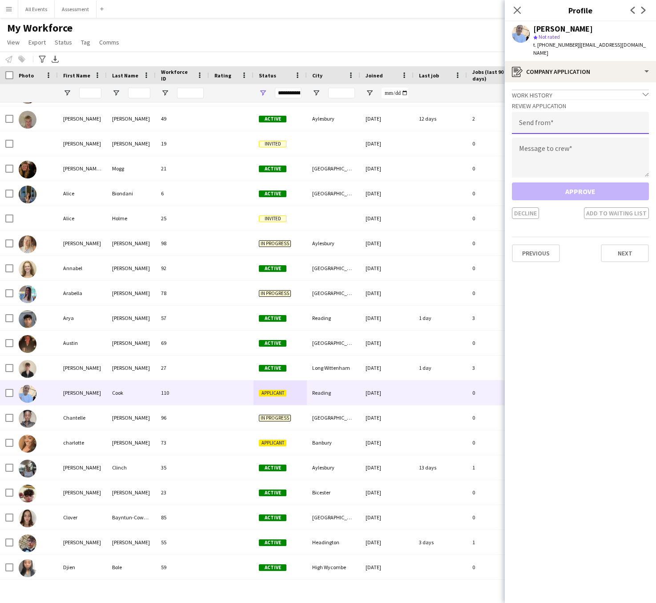
click at [590, 118] on input "email" at bounding box center [580, 123] width 137 height 22
click at [586, 145] on textarea at bounding box center [580, 157] width 137 height 40
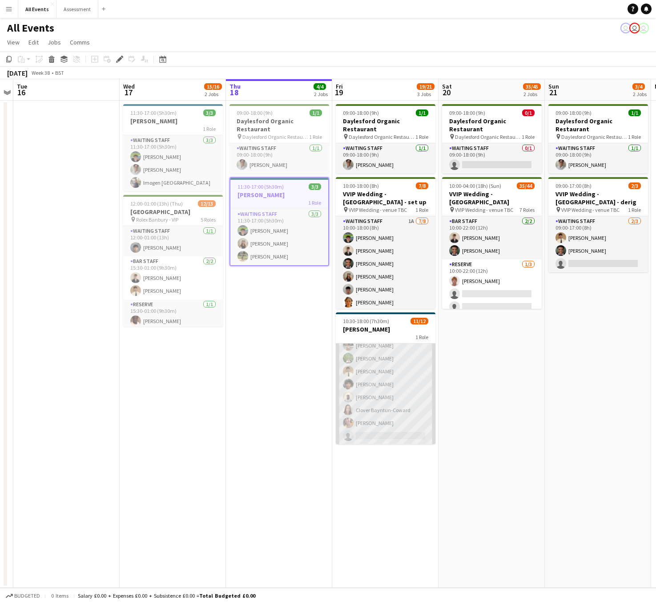
scroll to position [72, 0]
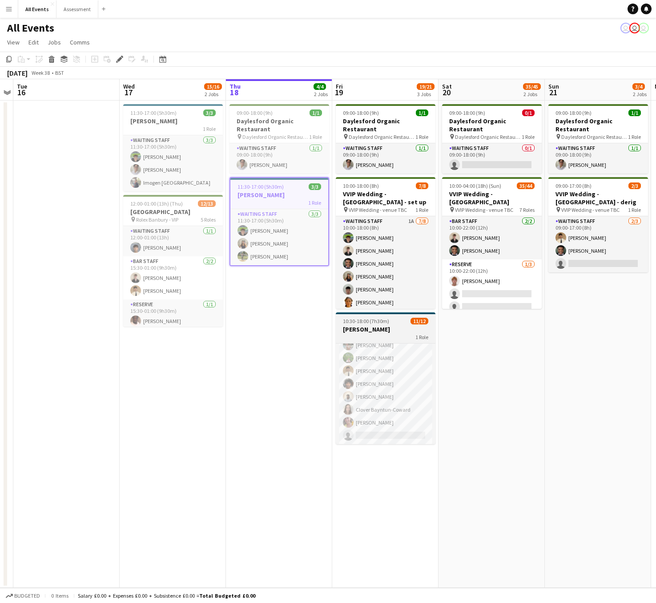
click at [380, 325] on h3 "[PERSON_NAME]" at bounding box center [386, 329] width 100 height 8
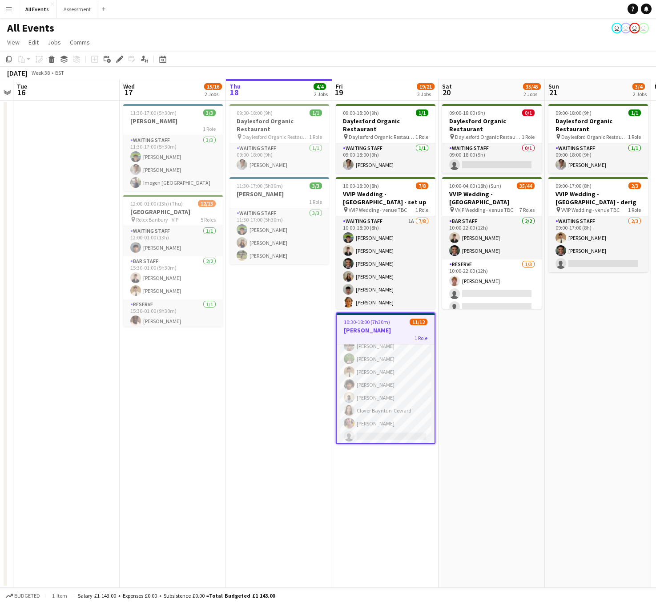
click at [387, 319] on span "10:30-18:00 (7h30m)" at bounding box center [367, 322] width 46 height 7
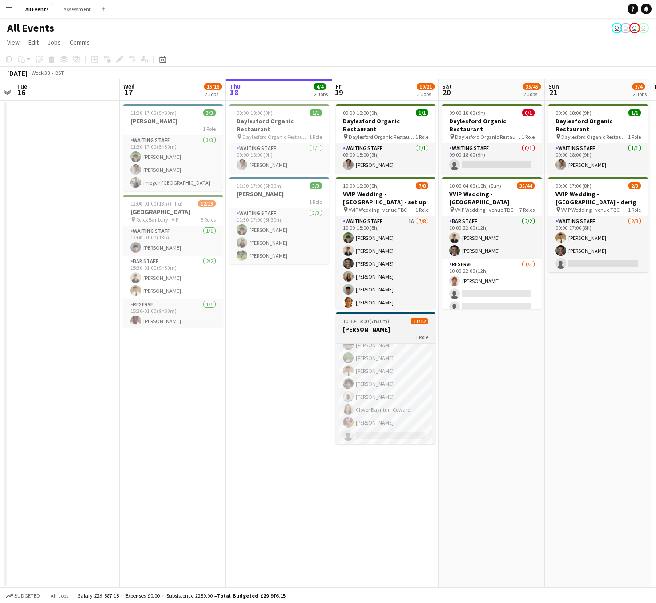
click at [386, 325] on h3 "[PERSON_NAME]" at bounding box center [386, 329] width 100 height 8
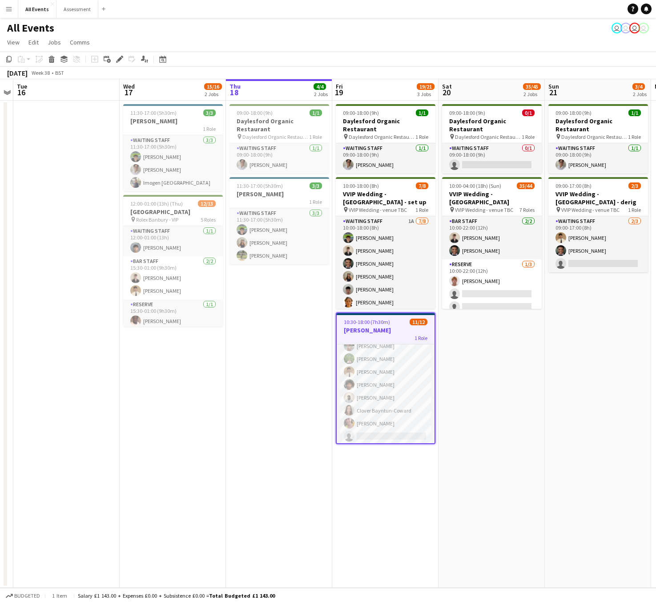
click at [385, 326] on h3 "[PERSON_NAME]" at bounding box center [386, 330] width 98 height 8
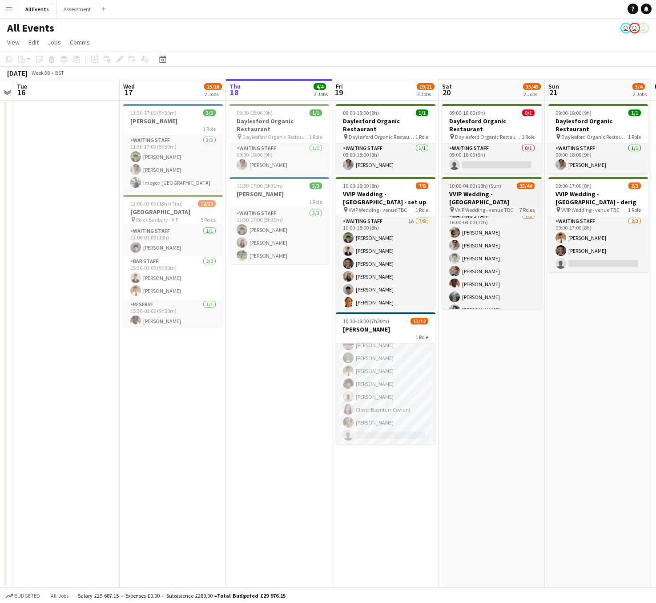
scroll to position [589, 0]
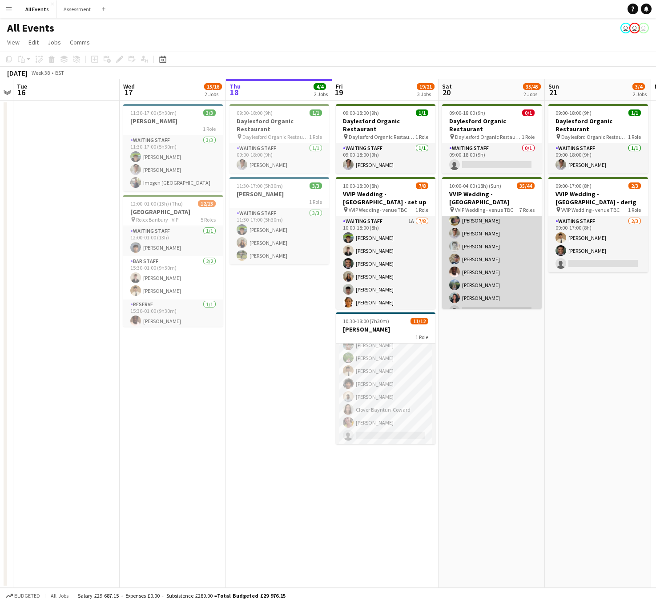
click at [505, 252] on app-card-role "Waiting Staff [DATE] 16:00-04:00 (12h) [PERSON_NAME] [PERSON_NAME] [PERSON_NAME…" at bounding box center [492, 259] width 100 height 121
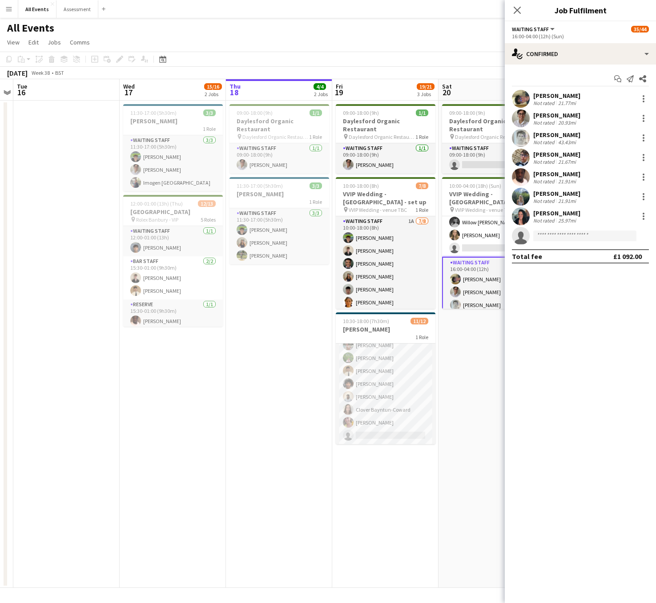
scroll to position [427, 0]
click at [485, 258] on app-card-role "Waiting Staff [DATE] 16:00-02:00 (10h) [PERSON_NAME] [PERSON_NAME] [PERSON_NAME…" at bounding box center [492, 300] width 100 height 121
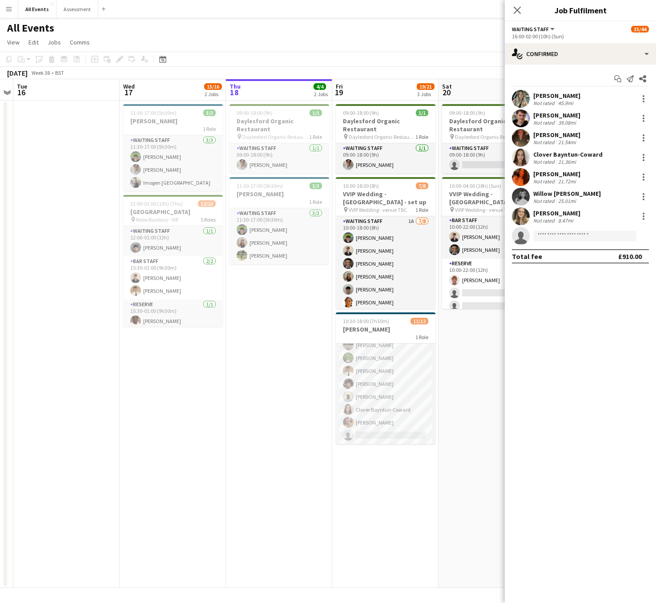
scroll to position [0, 0]
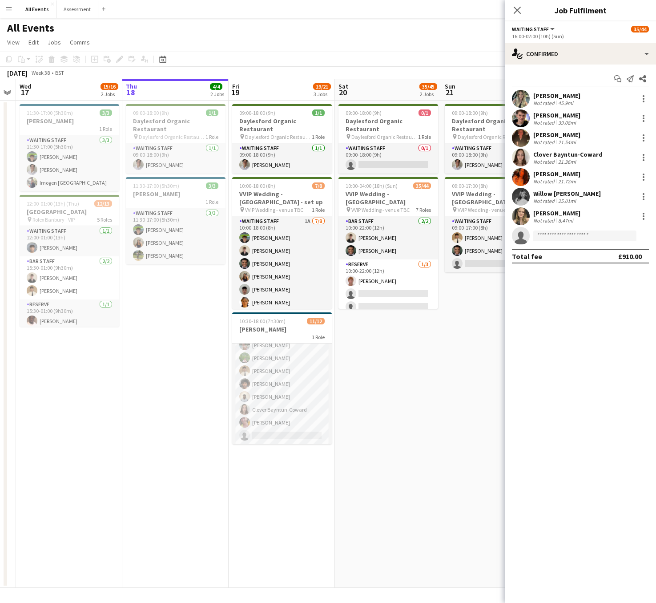
drag, startPoint x: 442, startPoint y: 328, endPoint x: 383, endPoint y: 333, distance: 59.9
click at [384, 341] on app-calendar-viewport "Sat 13 8/8 2 Jobs Sun 14 3/3 1 Job Mon 15 Tue 16 Wed 17 15/16 2 Jobs Thu 18 4/4…" at bounding box center [328, 333] width 656 height 509
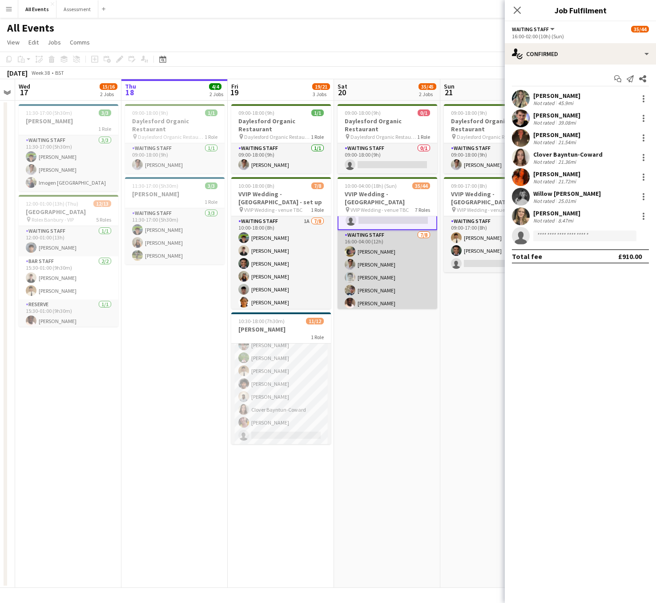
scroll to position [590, 0]
click at [384, 235] on app-card-role "Waiting Staff 1A 16/20 10:00-22:00 (12h) [PERSON_NAME] [PERSON_NAME] [PERSON_NA…" at bounding box center [388, 159] width 100 height 278
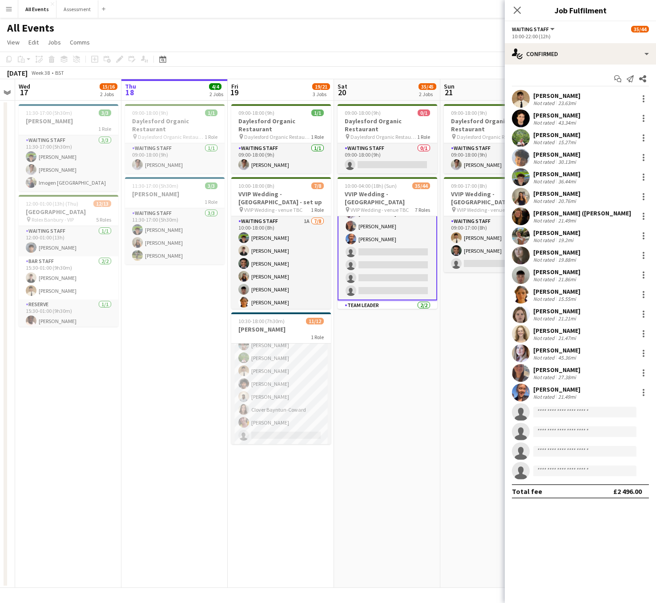
scroll to position [296, 0]
click at [583, 415] on input at bounding box center [584, 412] width 103 height 11
type input "****"
click at [565, 431] on span "jamailalikhan07@gmail.com" at bounding box center [585, 431] width 89 height 7
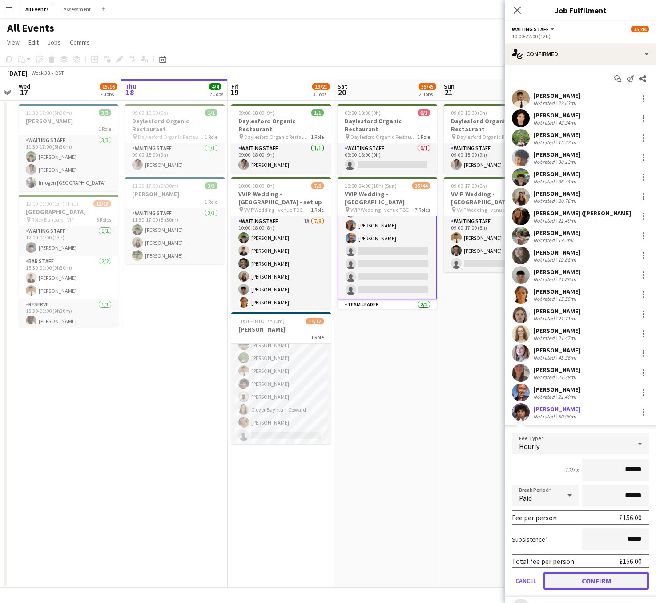
click at [588, 580] on button "Confirm" at bounding box center [596, 581] width 105 height 18
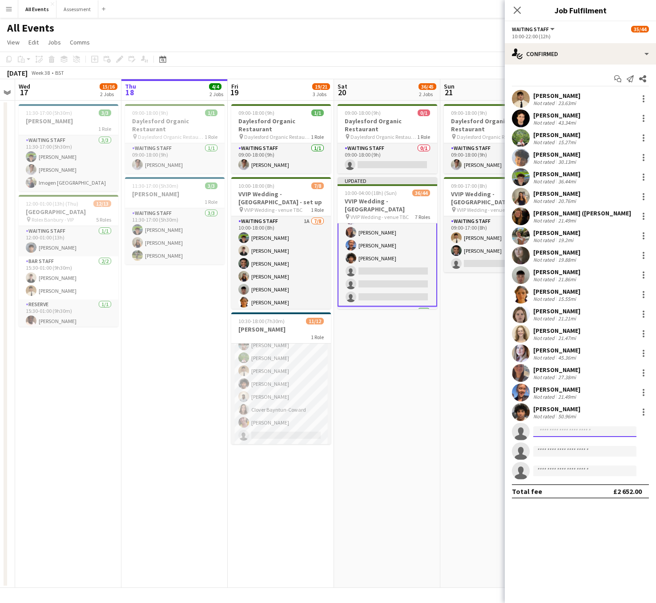
click at [555, 434] on input at bounding box center [584, 431] width 103 height 11
type input "*****"
click at [567, 451] on span "jamesbampton11@gmail.com" at bounding box center [585, 451] width 89 height 7
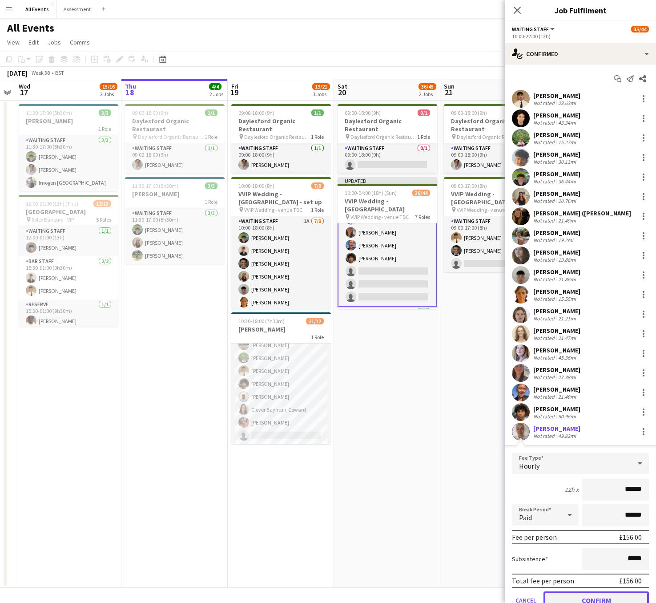
click at [582, 598] on button "Confirm" at bounding box center [596, 600] width 105 height 18
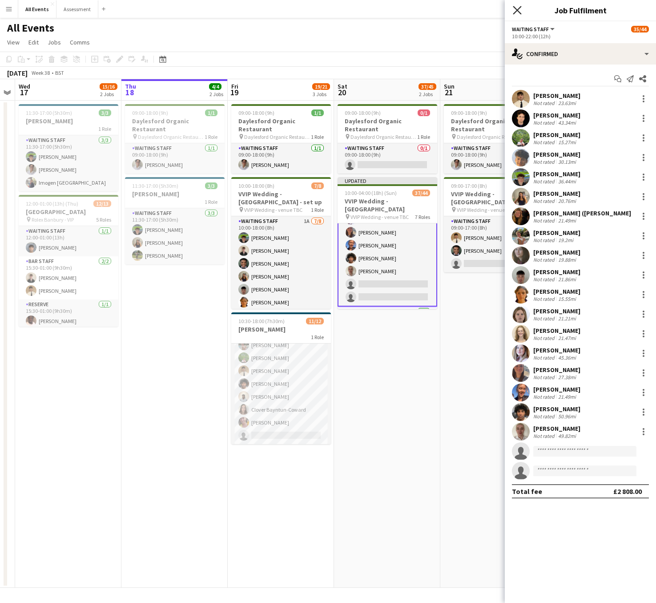
click at [517, 9] on icon at bounding box center [517, 10] width 8 height 8
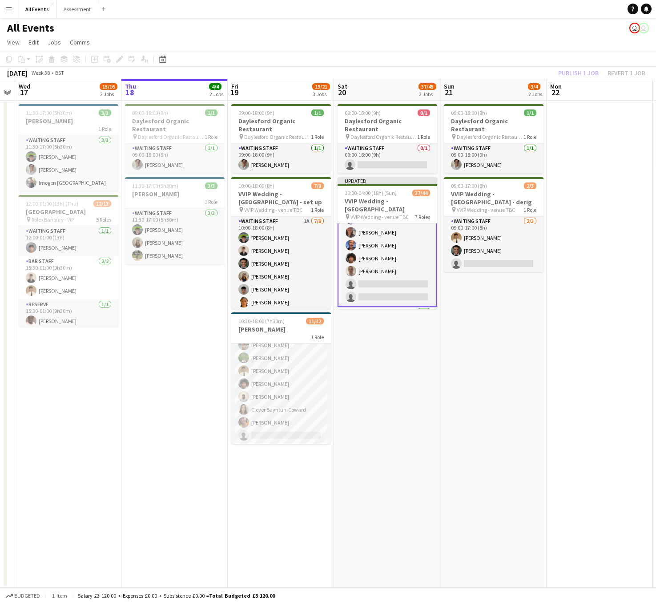
click at [577, 74] on div "Publish 1 job Revert 1 job" at bounding box center [602, 73] width 109 height 12
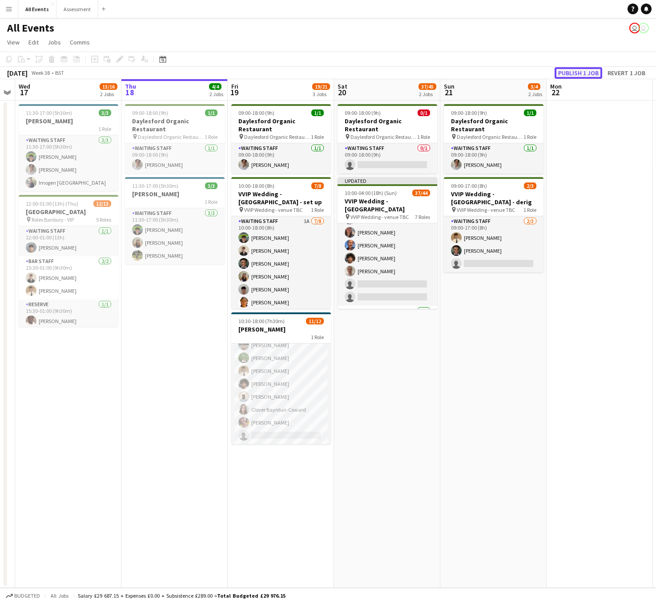
click at [578, 71] on button "Publish 1 job" at bounding box center [579, 73] width 48 height 12
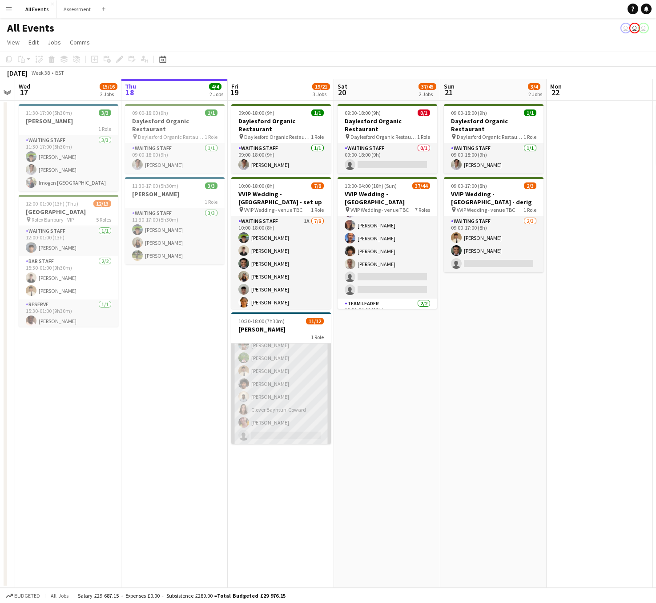
click at [304, 428] on app-card-role "Waiting Staff 11/12 10:30-18:00 (7h30m) Richard Windsor Imogen Stratford Arya F…" at bounding box center [281, 358] width 100 height 172
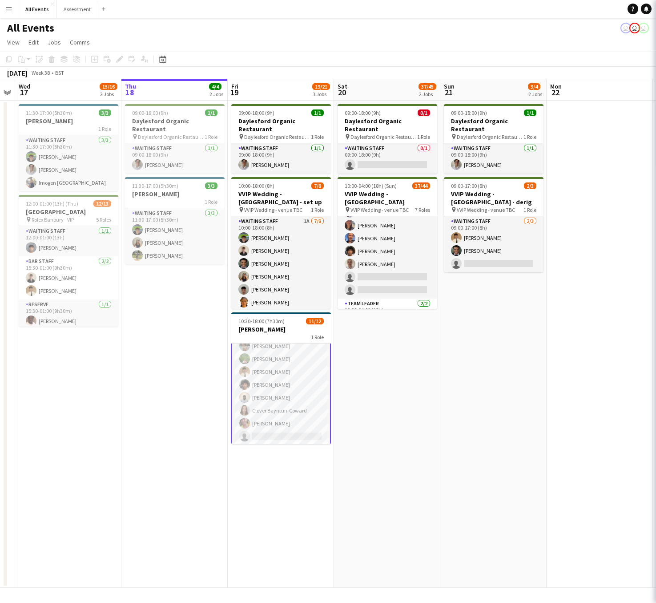
scroll to position [0, 411]
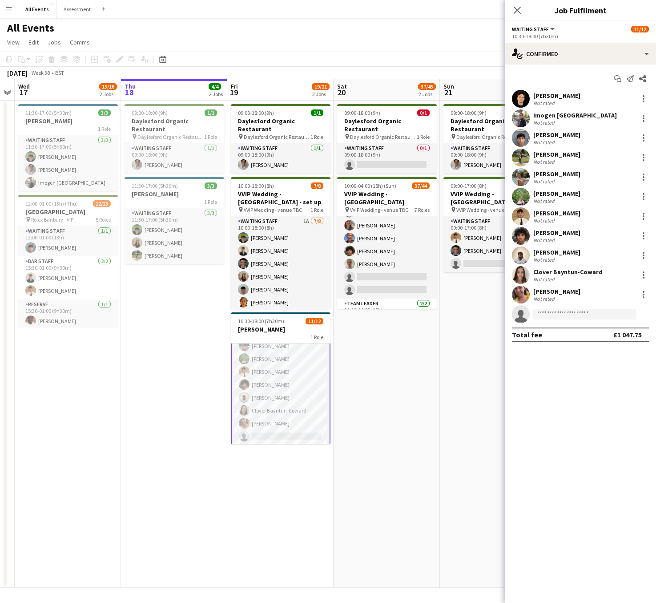
click at [302, 428] on app-card-role "Waiting Staff 11/12 10:30-18:00 (7h30m) Richard Windsor Imogen Stratford Arya F…" at bounding box center [281, 359] width 100 height 174
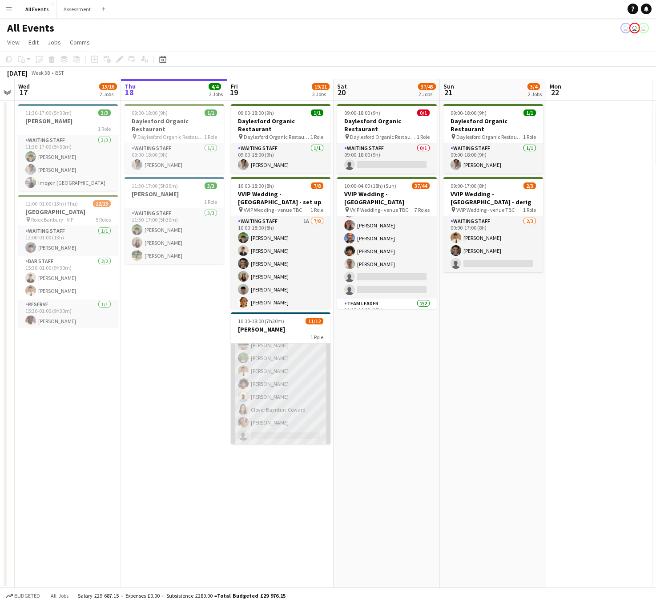
scroll to position [72, 0]
click at [302, 428] on app-card-role "Waiting Staff 11/12 10:30-18:00 (7h30m) Richard Windsor Imogen Stratford Arya F…" at bounding box center [281, 358] width 100 height 172
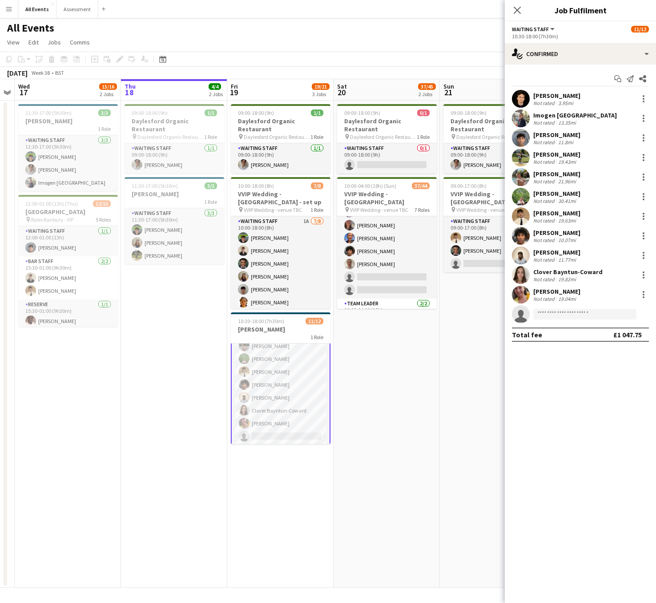
scroll to position [73, 0]
click at [587, 315] on input at bounding box center [584, 314] width 103 height 11
type input "*****"
click at [583, 334] on span "bethcook245@gmail.com" at bounding box center [585, 334] width 89 height 7
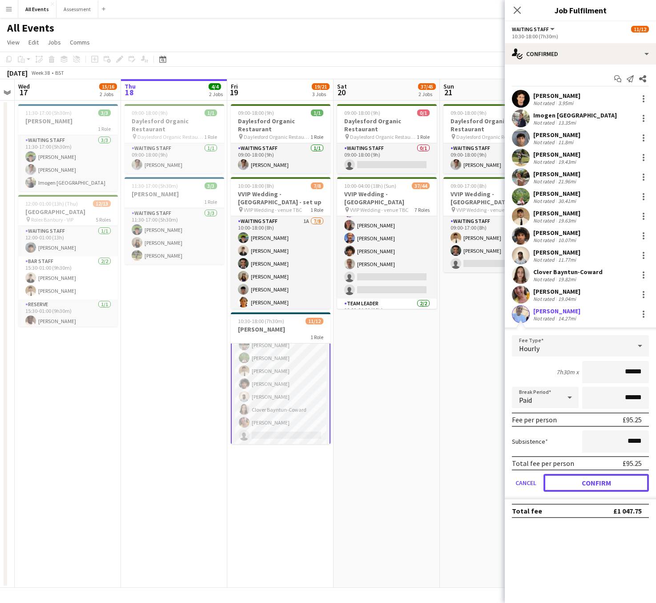
click at [609, 487] on button "Confirm" at bounding box center [596, 483] width 105 height 18
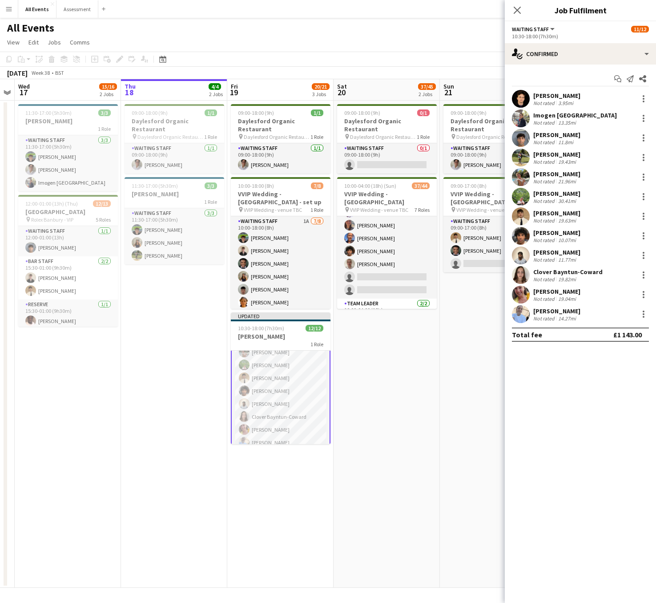
scroll to position [81, 0]
click at [518, 16] on div "Close pop-in" at bounding box center [517, 10] width 25 height 20
click at [520, 10] on icon "Close pop-in" at bounding box center [517, 10] width 8 height 8
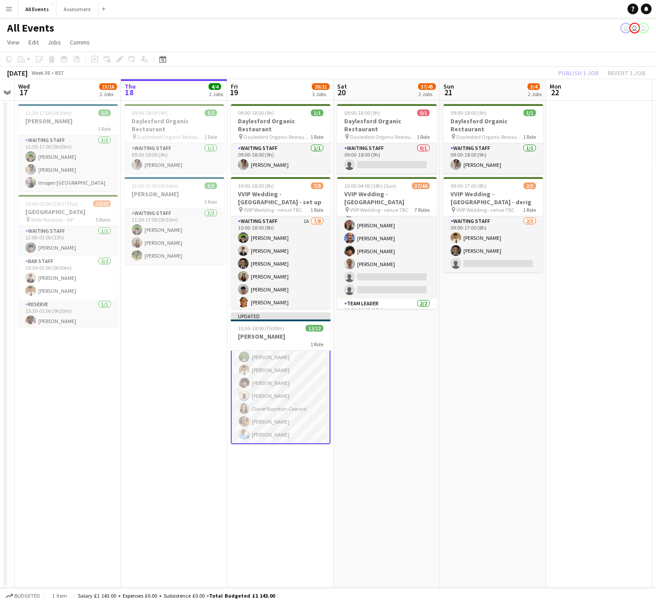
click at [571, 73] on div "Publish 1 job Revert 1 job" at bounding box center [602, 73] width 109 height 12
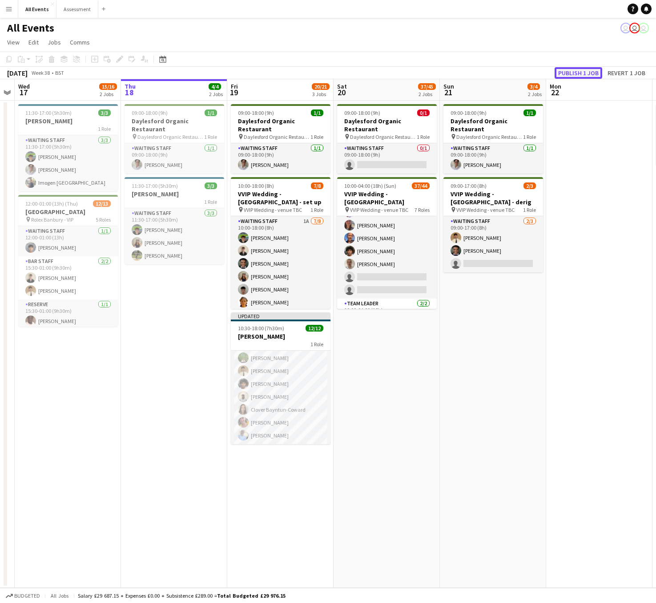
click at [571, 73] on button "Publish 1 job" at bounding box center [579, 73] width 48 height 12
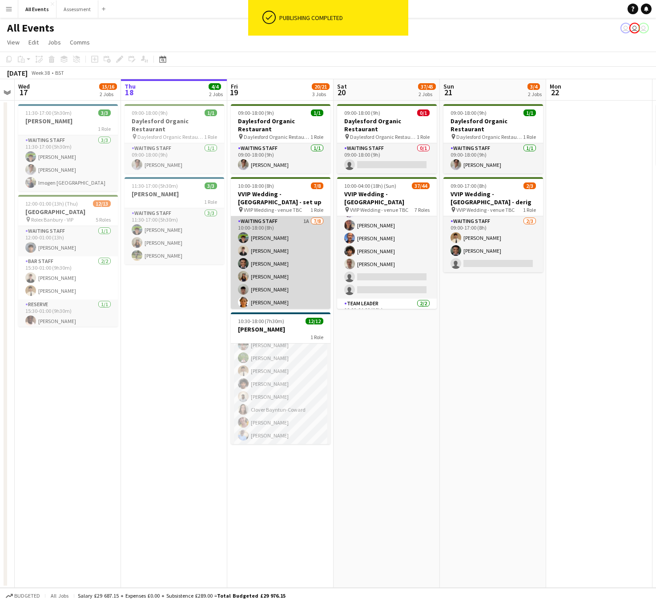
scroll to position [28, 0]
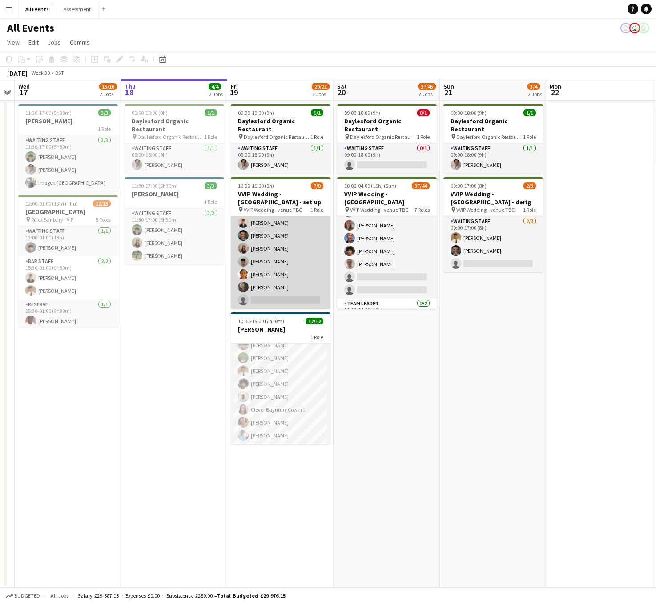
click at [291, 291] on app-card-role "Waiting Staff 1A 7/8 10:00-18:00 (8h) Dominic Loughran Benjamin Thompson Joshua…" at bounding box center [281, 248] width 100 height 121
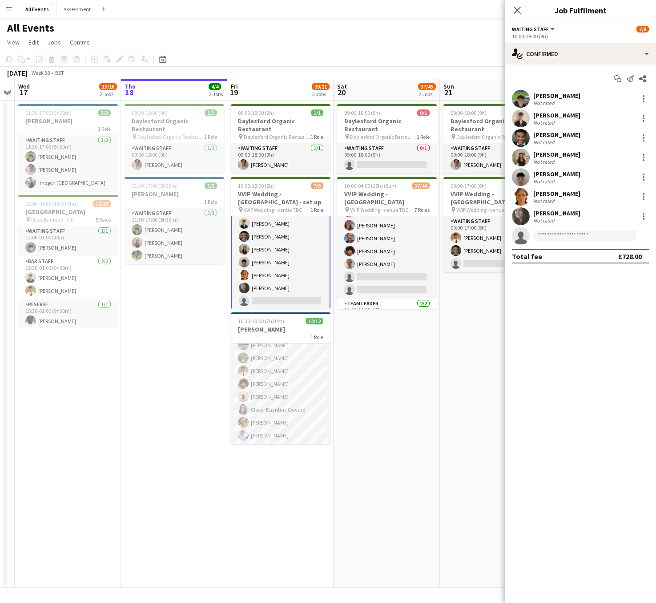
scroll to position [29, 0]
click at [572, 236] on input at bounding box center [584, 235] width 103 height 11
type input "*"
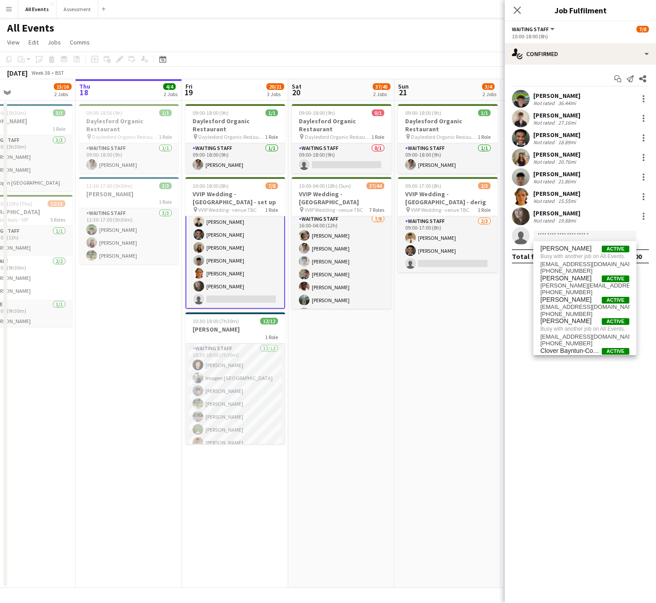
scroll to position [0, 272]
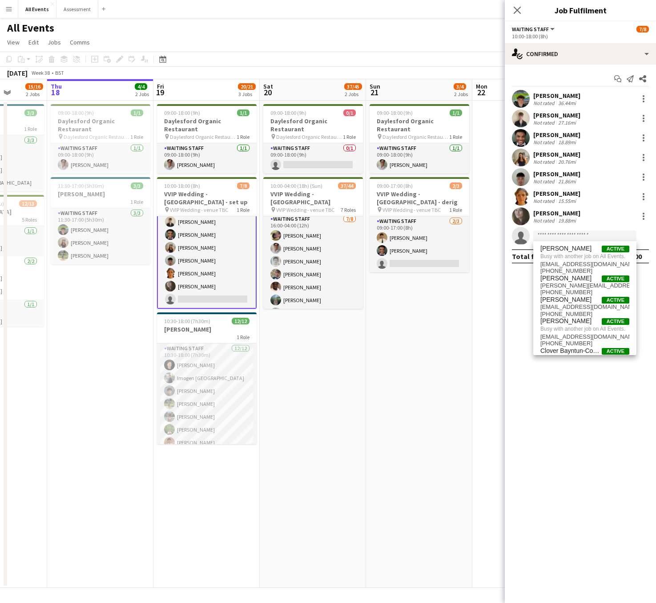
drag, startPoint x: 458, startPoint y: 301, endPoint x: 384, endPoint y: 317, distance: 75.6
click at [384, 317] on app-calendar-viewport "Mon 15 Tue 16 Wed 17 15/16 2 Jobs Thu 18 4/4 2 Jobs Fri 19 20/21 3 Jobs Sat 20 …" at bounding box center [328, 333] width 656 height 509
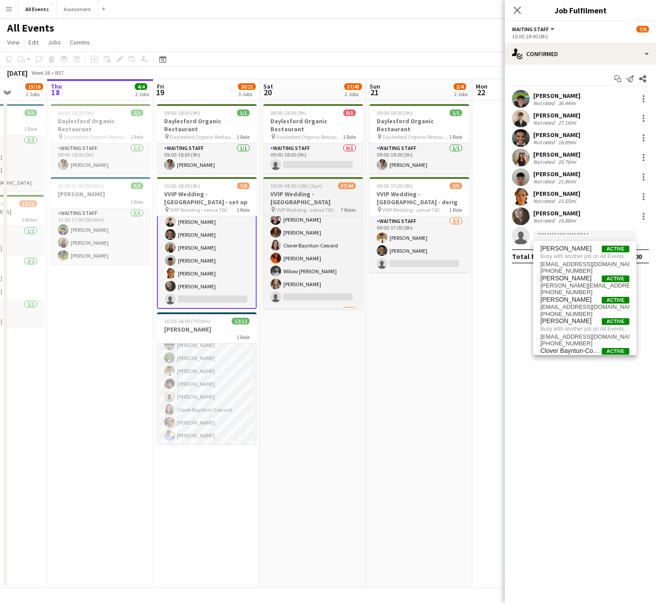
scroll to position [485, 0]
click at [310, 190] on h3 "VVIP Wedding - [GEOGRAPHIC_DATA]" at bounding box center [313, 198] width 100 height 16
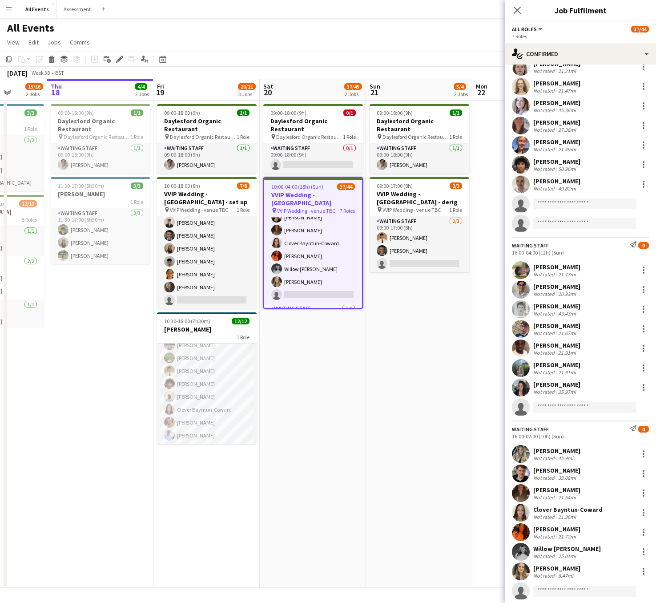
scroll to position [554, 0]
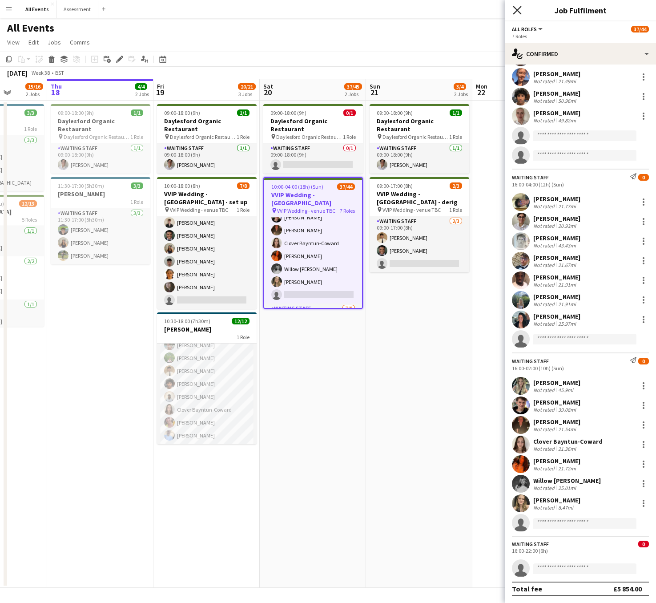
click at [519, 8] on icon at bounding box center [517, 10] width 8 height 8
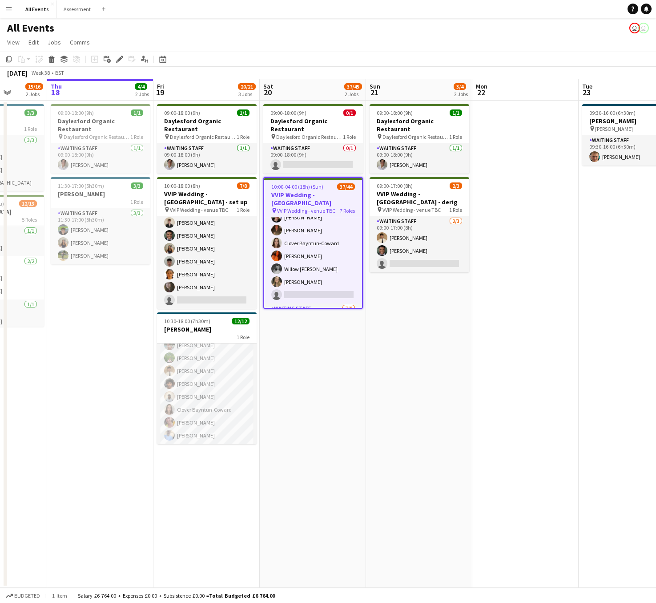
click at [15, 11] on button "Menu" at bounding box center [9, 9] width 18 height 18
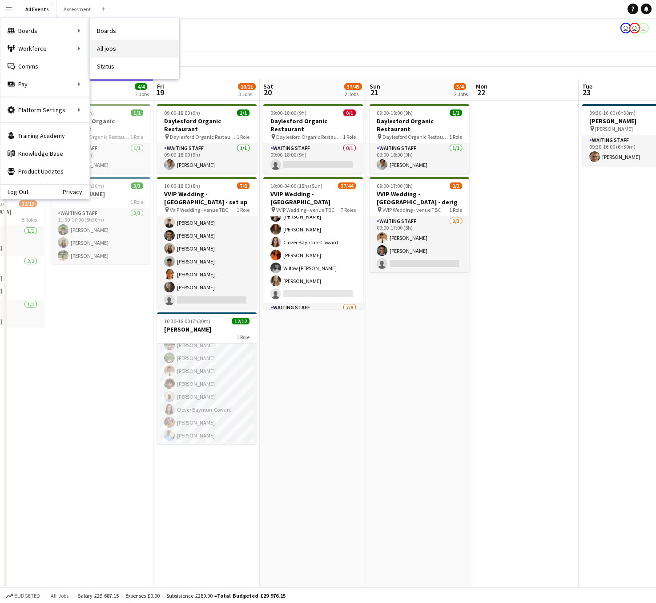
click at [112, 49] on link "All jobs" at bounding box center [134, 49] width 89 height 18
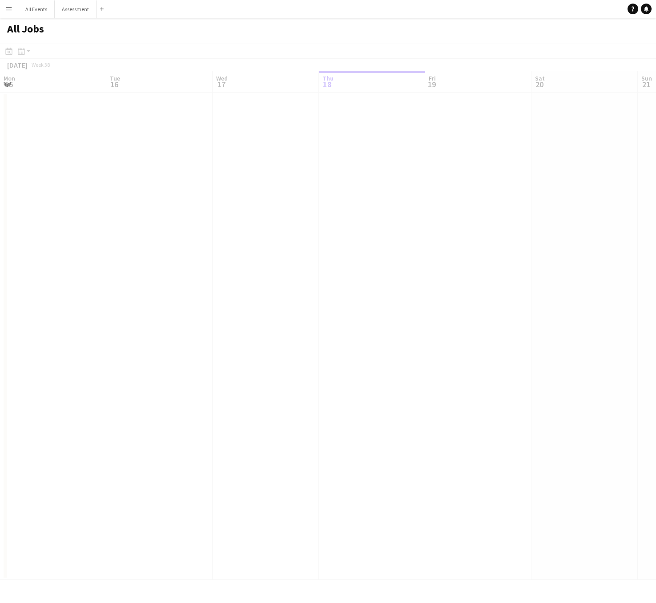
scroll to position [0, 213]
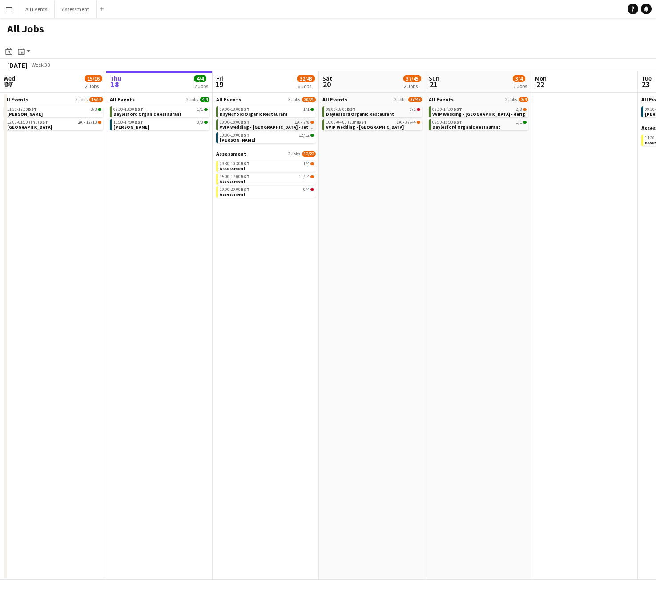
click at [265, 123] on div "10:00-18:00 BST 1A • 7/8" at bounding box center [267, 122] width 94 height 4
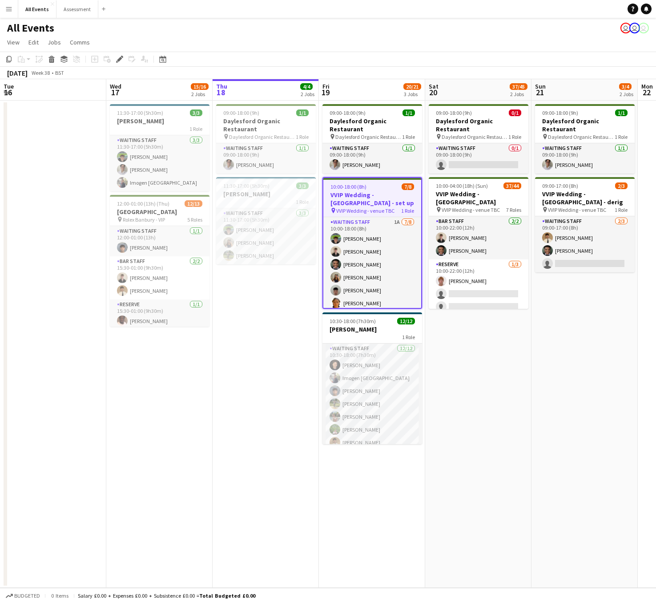
scroll to position [0, 306]
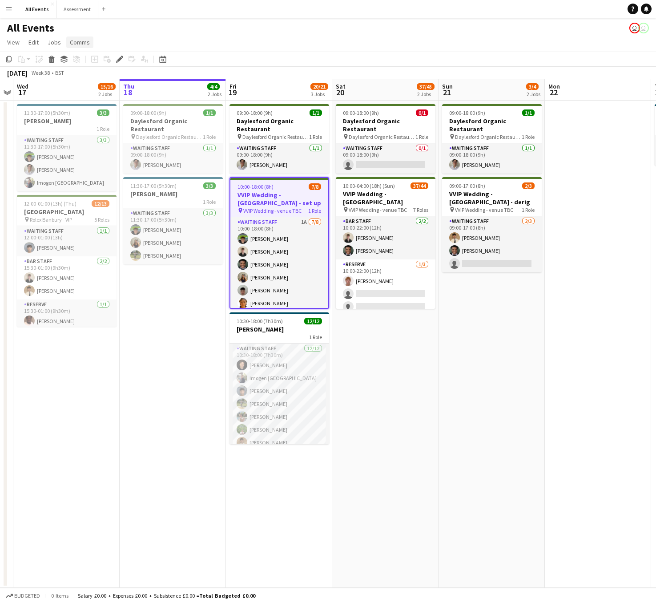
click at [74, 38] on span "Comms" at bounding box center [80, 42] width 20 height 8
click at [98, 79] on span "Create chat" at bounding box center [88, 80] width 31 height 8
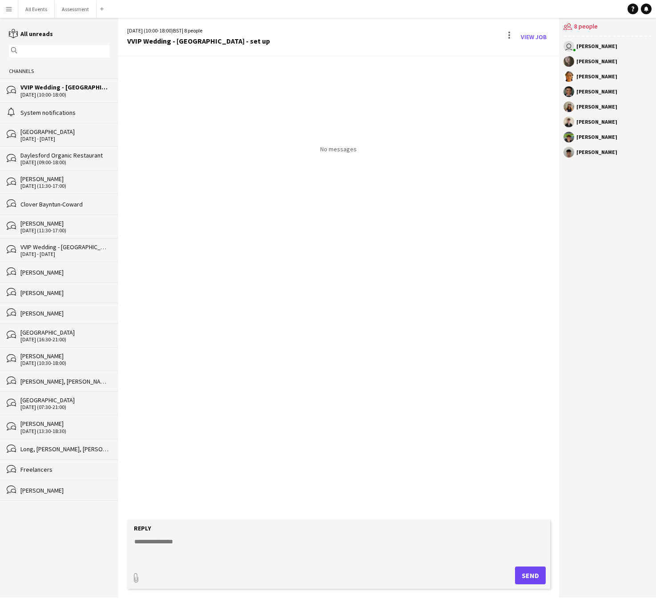
click at [80, 158] on div "Daylesford Organic Restaurant" at bounding box center [64, 155] width 89 height 8
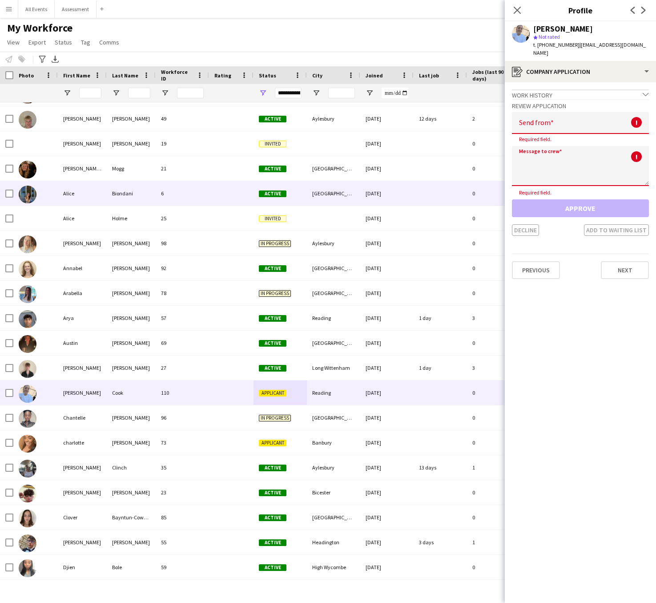
scroll to position [21, 0]
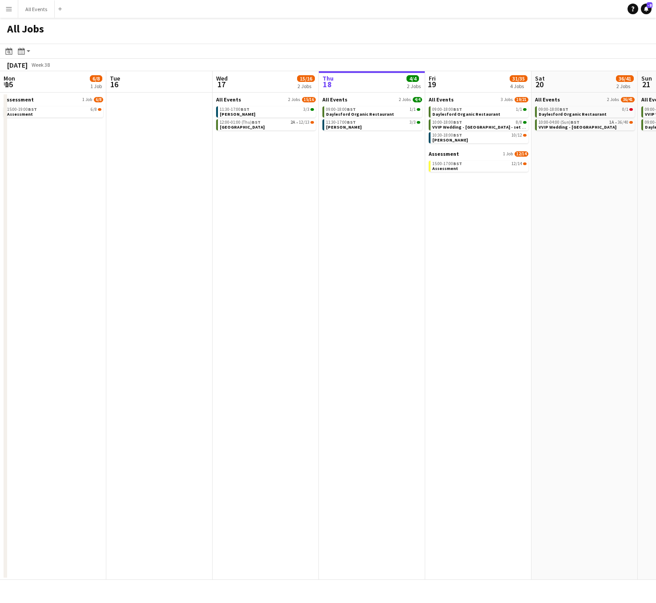
scroll to position [0, 213]
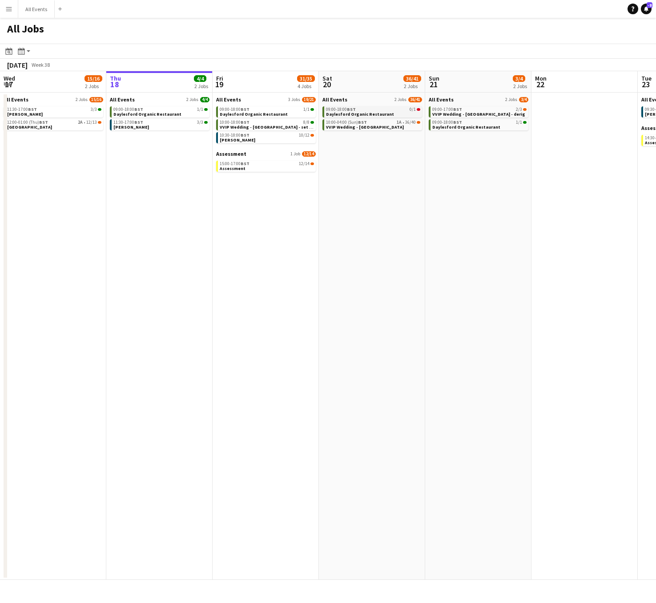
click at [367, 110] on div "09:00-18:00 BST 0/1" at bounding box center [373, 109] width 94 height 4
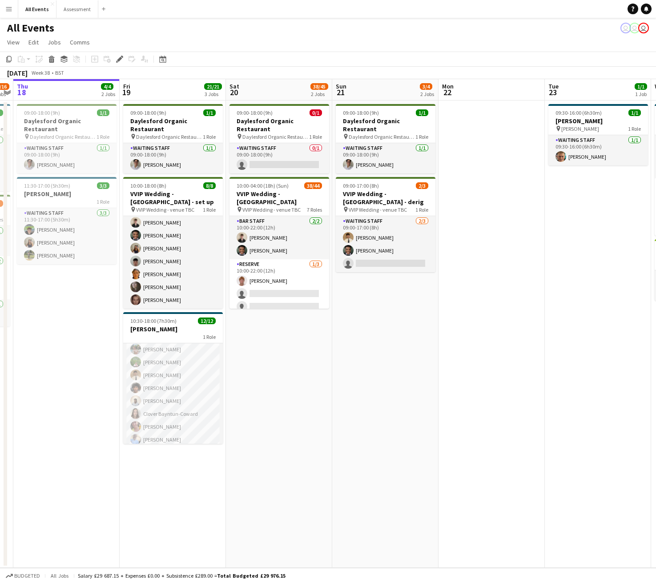
scroll to position [72, 0]
